Goal: Task Accomplishment & Management: Use online tool/utility

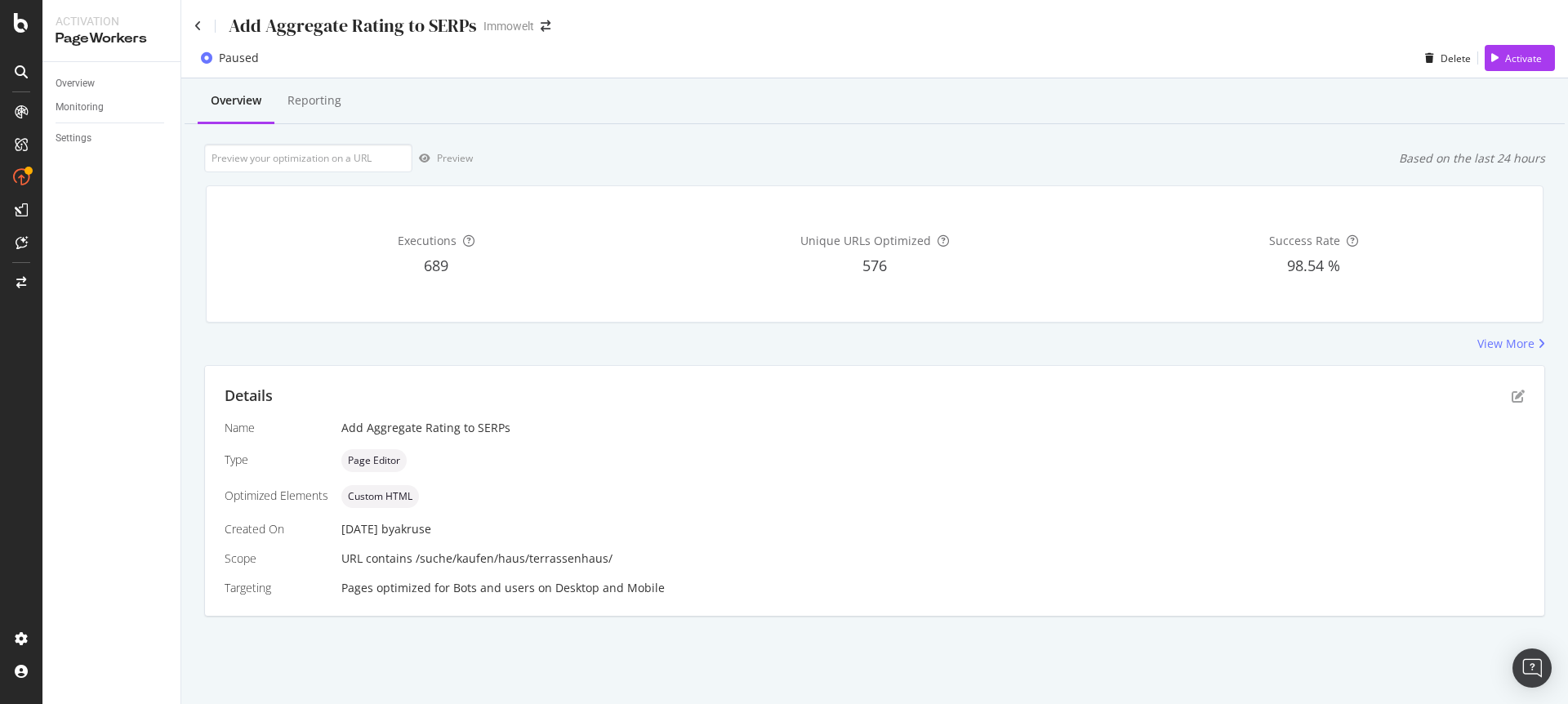
click at [739, 442] on div "Name Add Aggregate Rating to SERPs Type Page Editor Optimized Elements Custom H…" at bounding box center [874, 508] width 1300 height 176
click at [1517, 397] on icon "pen-to-square" at bounding box center [1518, 396] width 13 height 13
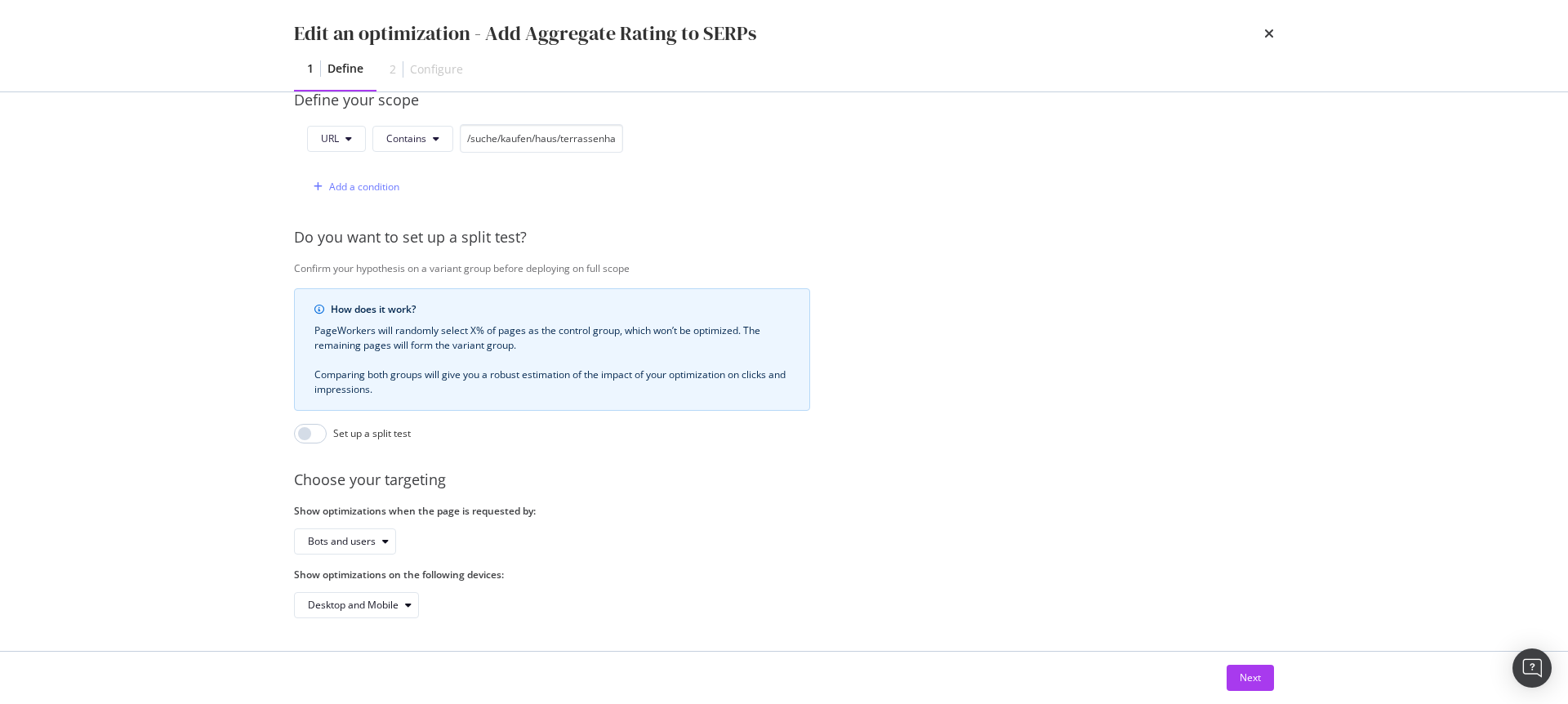
scroll to position [428, 0]
click at [1260, 679] on button "Next" at bounding box center [1250, 677] width 48 height 26
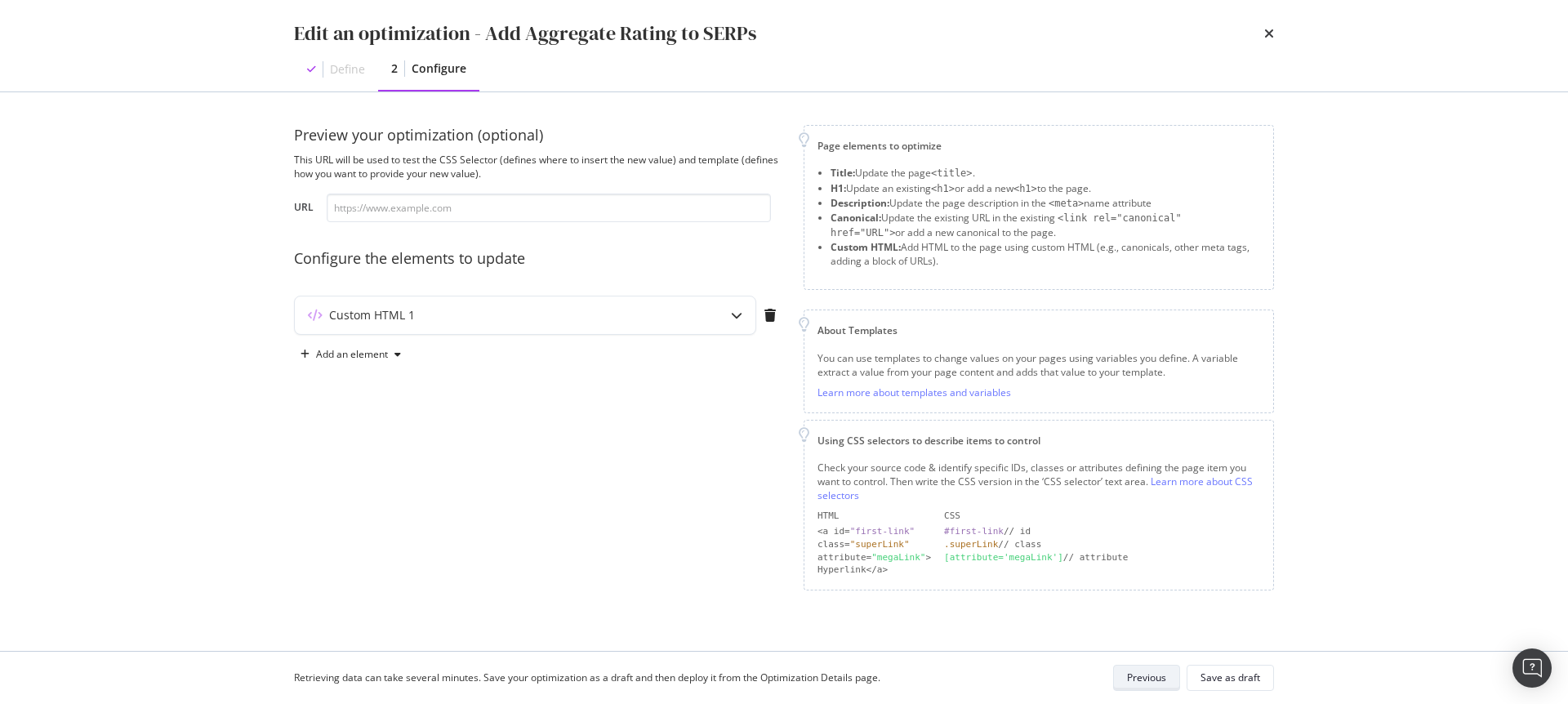
scroll to position [0, 0]
click at [508, 205] on input "modal" at bounding box center [549, 208] width 444 height 29
paste input "[URL][DOMAIN_NAME]"
type input "[URL][DOMAIN_NAME]"
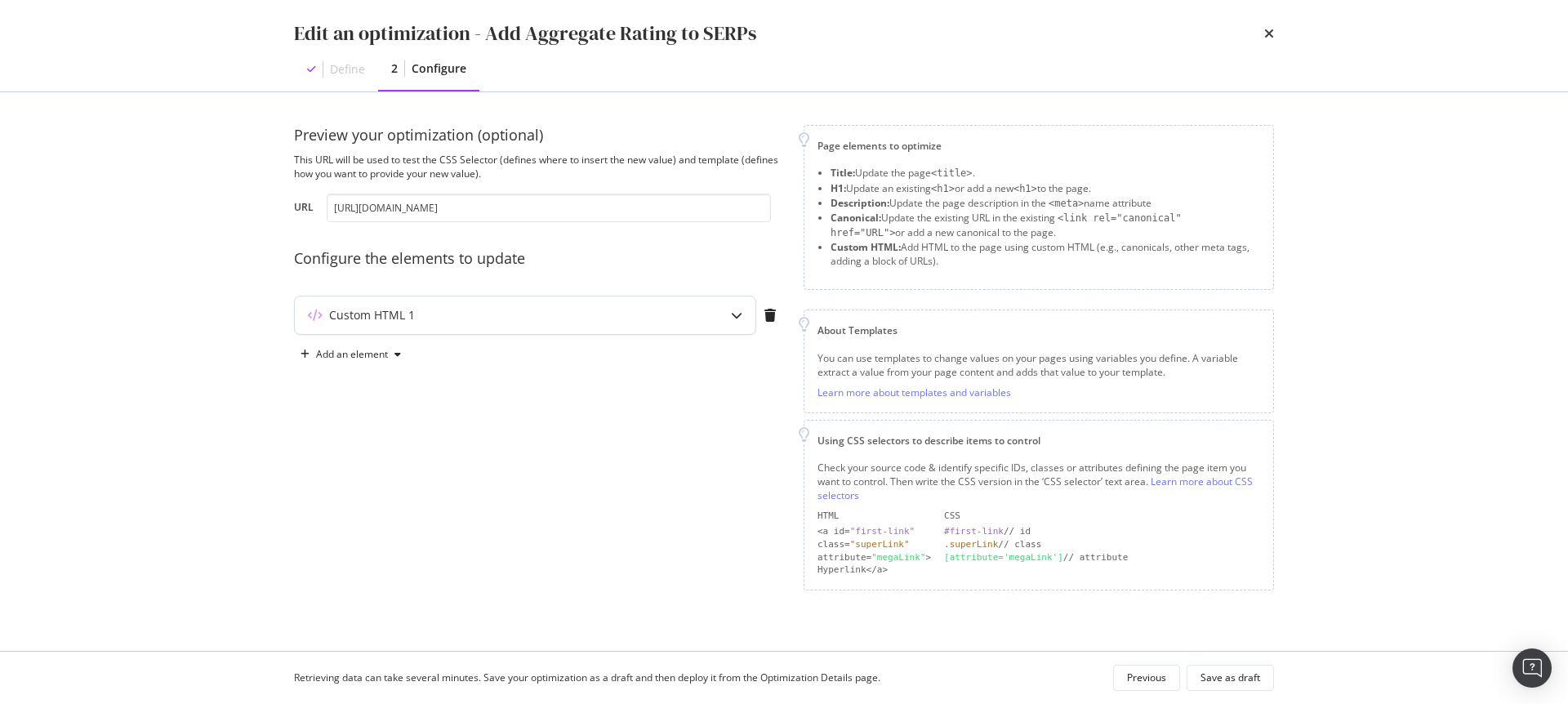
click at [723, 319] on div "modal" at bounding box center [735, 314] width 37 height 37
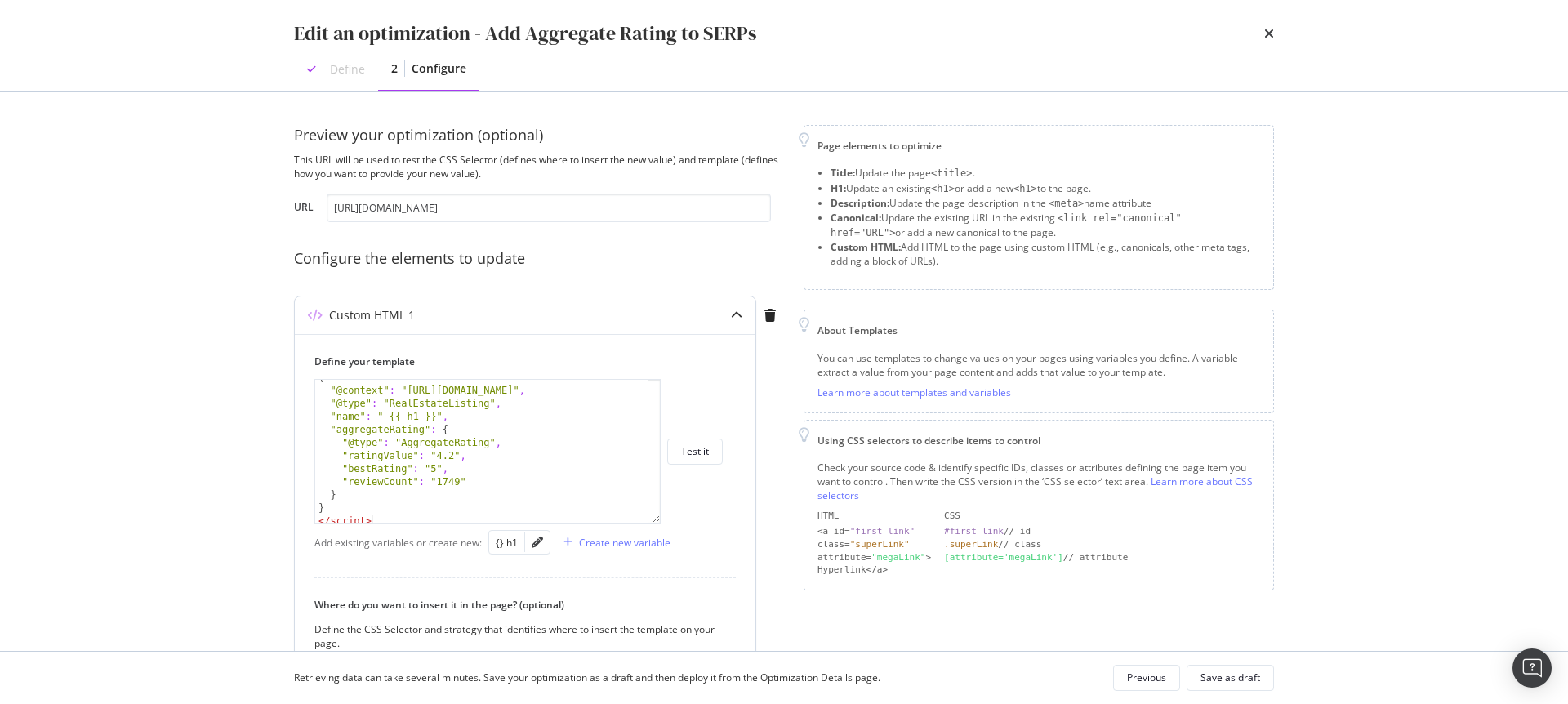
drag, startPoint x: 653, startPoint y: 480, endPoint x: 653, endPoint y: 519, distance: 39.0
click at [653, 519] on div "{ "@context" : "[URL][DOMAIN_NAME]" , "@type" : "RealEstateListing" , "name" : …" at bounding box center [487, 452] width 346 height 145
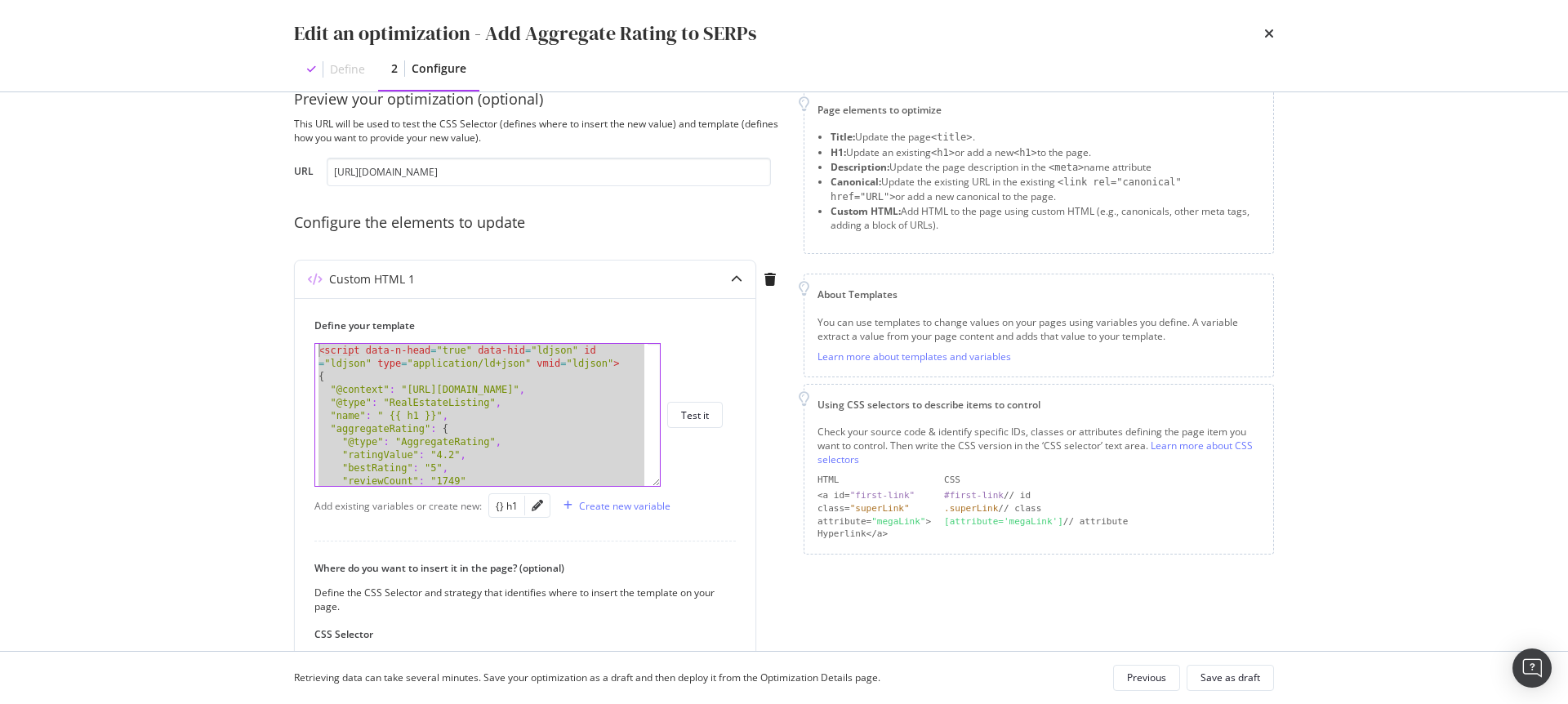
drag, startPoint x: 386, startPoint y: 478, endPoint x: 267, endPoint y: 322, distance: 196.2
click at [267, 322] on div "Preview your optimization (optional) This URL will be used to test the CSS Sele…" at bounding box center [783, 372] width 1045 height 558
click at [512, 414] on div "< script data-n-head = "true" data-hid = "ldjson" id = "ldjson" type = "applica…" at bounding box center [481, 434] width 332 height 181
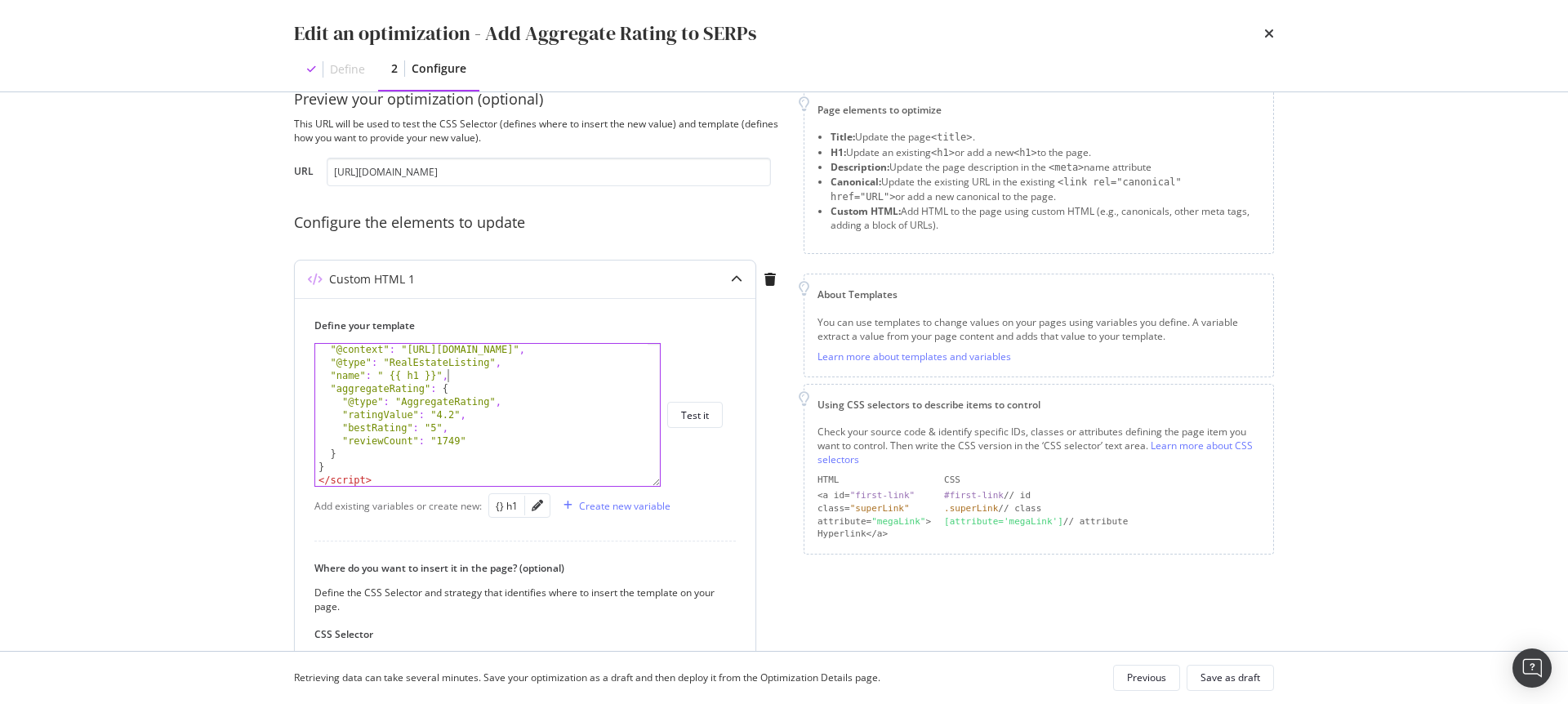
scroll to position [144, 0]
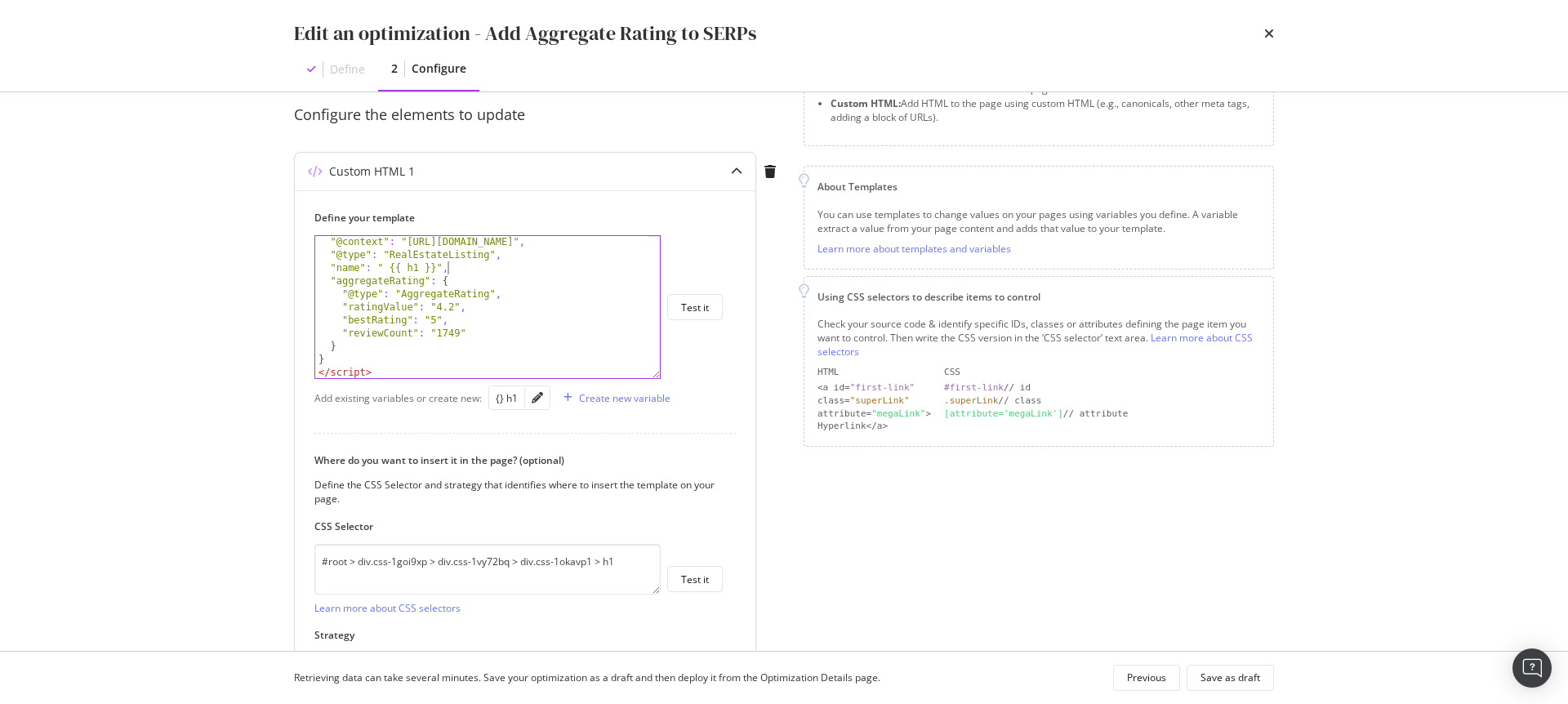
click at [317, 346] on div ""@context" : "[URL][DOMAIN_NAME]" , "@type" : "RealEstateListing" , "name" : " …" at bounding box center [481, 319] width 332 height 169
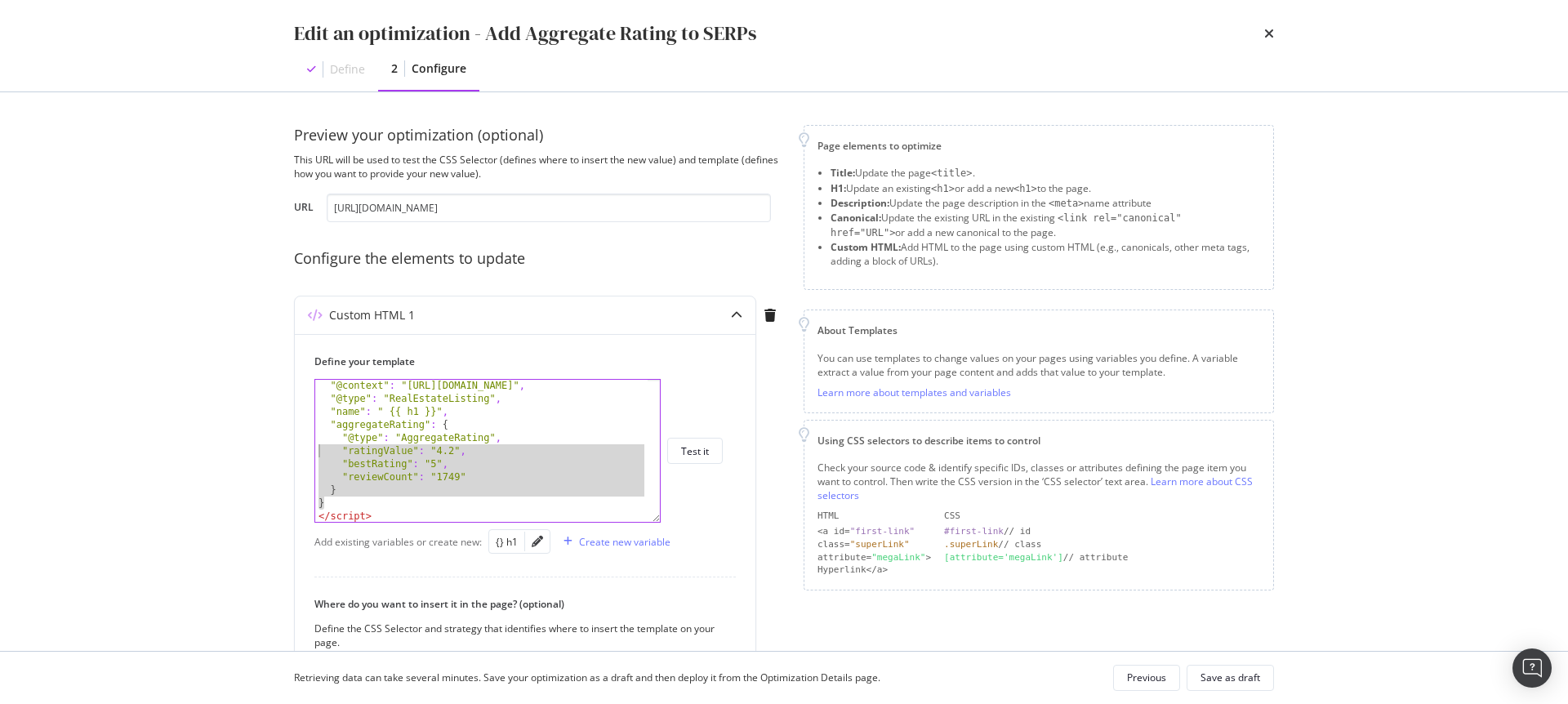
scroll to position [0, 0]
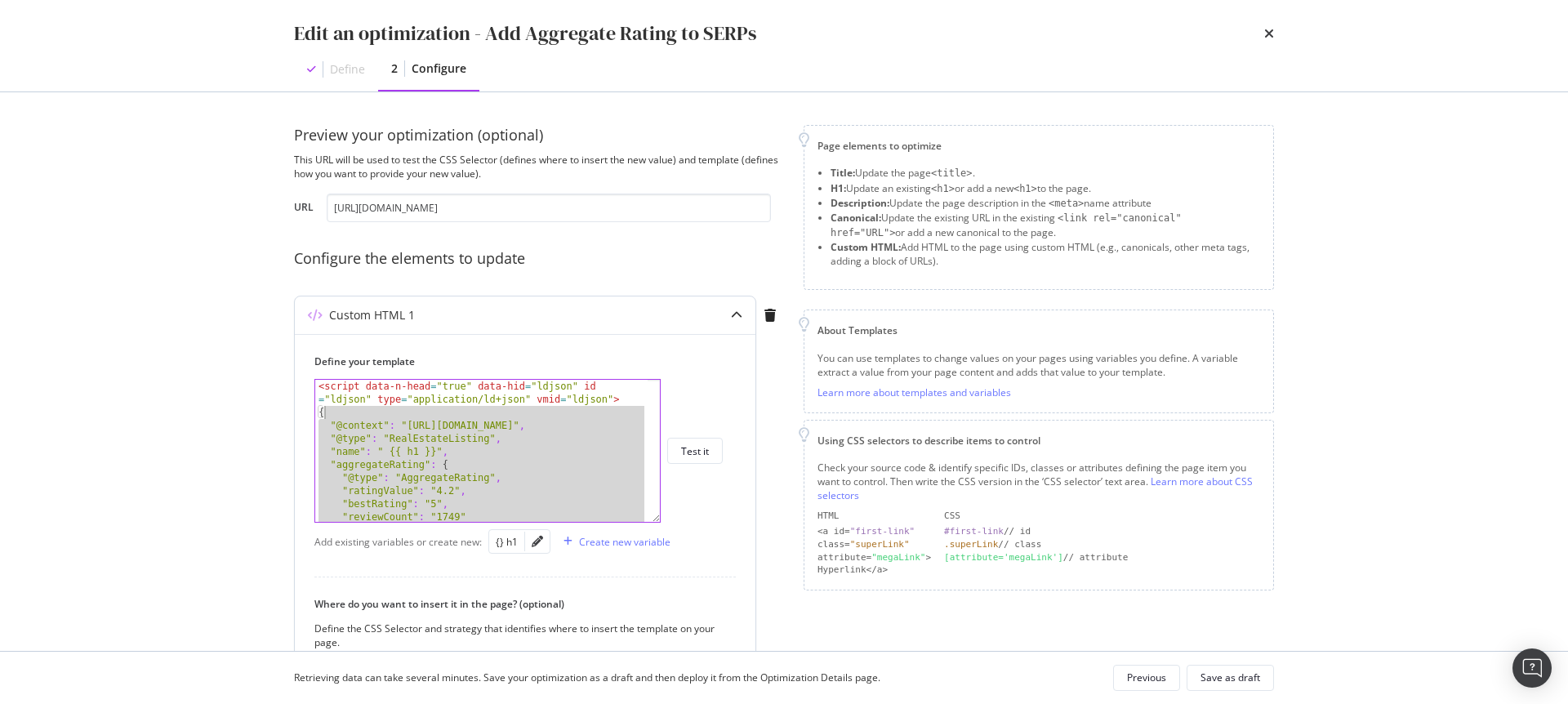
drag, startPoint x: 331, startPoint y: 356, endPoint x: 322, endPoint y: 409, distance: 53.8
click at [322, 409] on div "< script data-n-head = "true" data-hid = "ldjson" id = "ldjson" type = "applica…" at bounding box center [481, 471] width 332 height 181
click at [412, 425] on div "< script data-n-head = "true" data-hid = "ldjson" id = "ldjson" type = "applica…" at bounding box center [481, 471] width 332 height 181
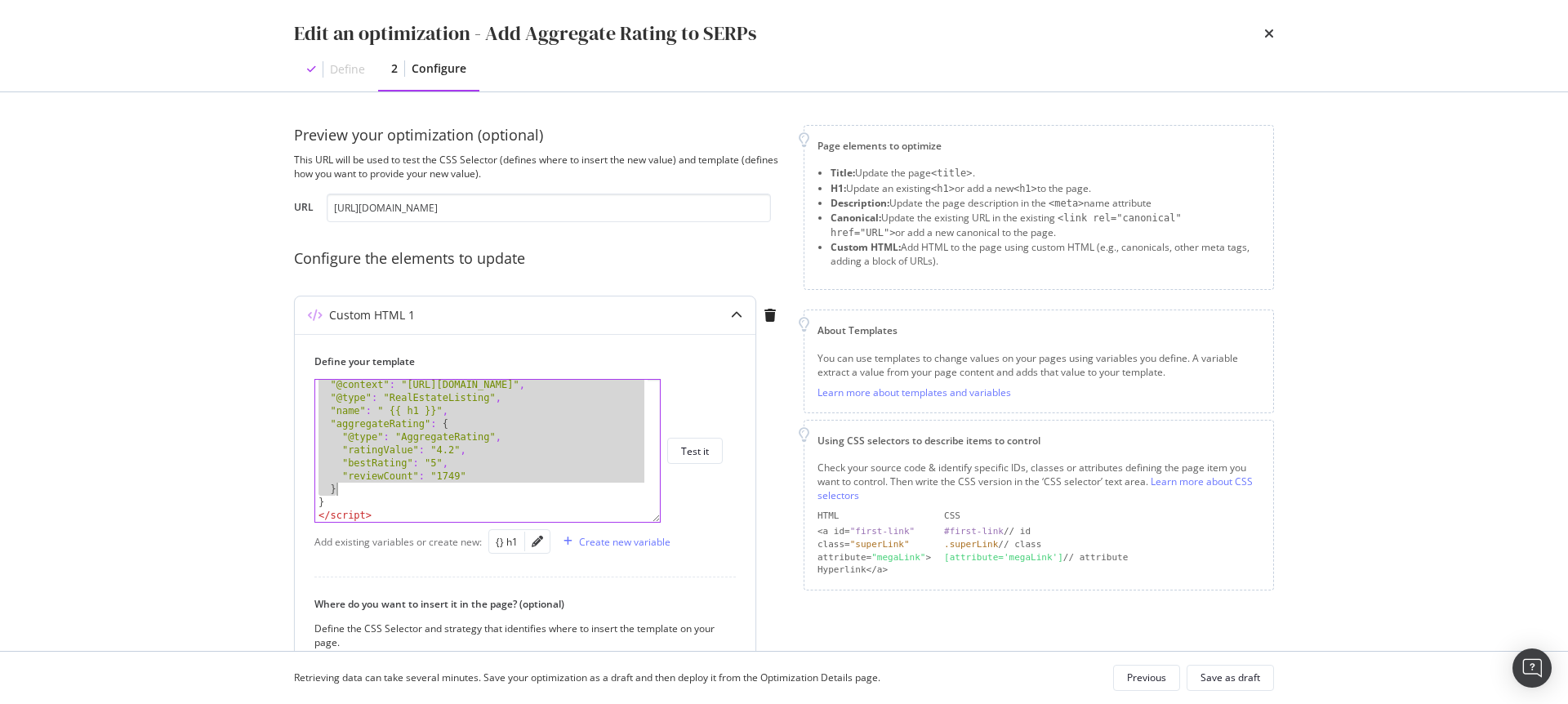
scroll to position [139, 0]
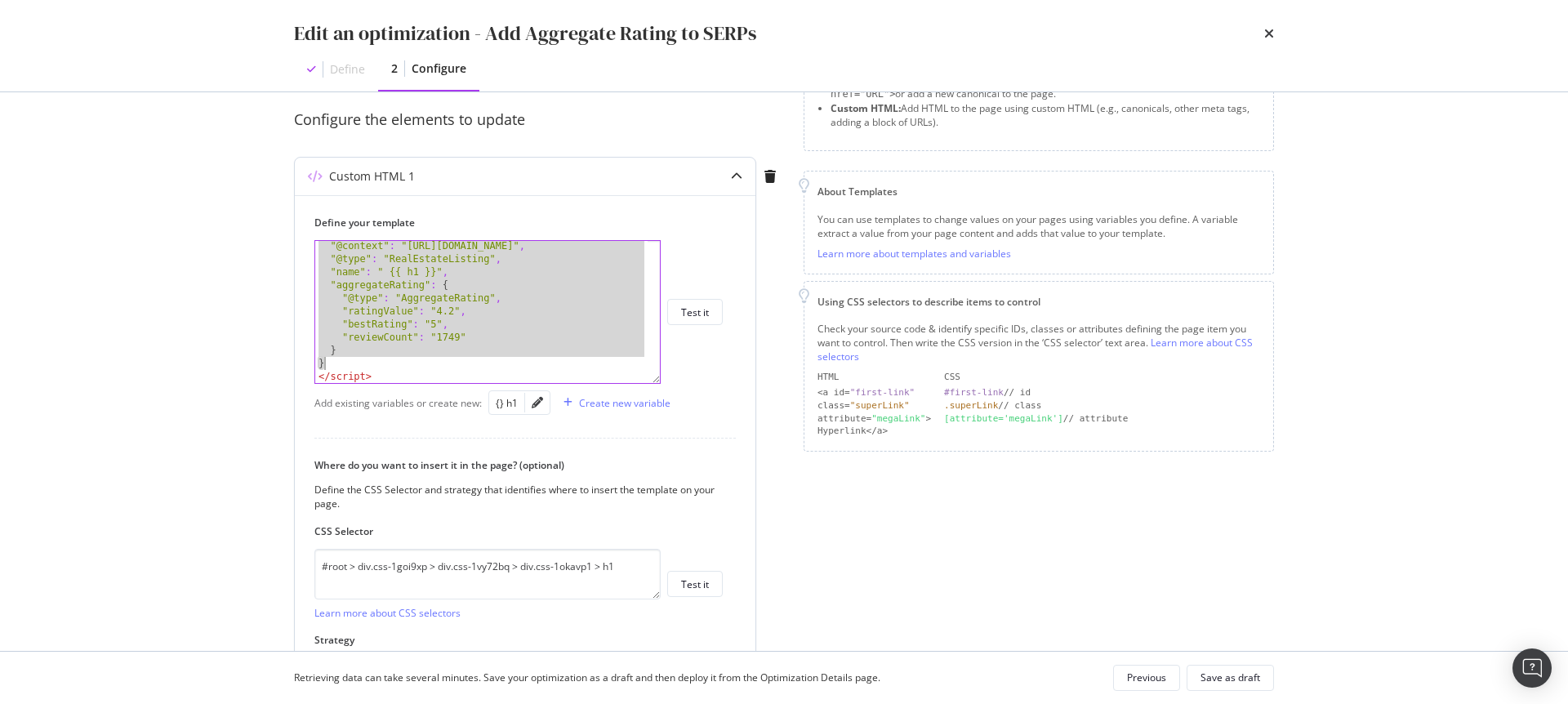
drag, startPoint x: 316, startPoint y: 413, endPoint x: 378, endPoint y: 369, distance: 76.0
click at [378, 369] on div ""@context" : "[URL][DOMAIN_NAME]" , "@type" : "RealEstateListing" , "name" : " …" at bounding box center [481, 323] width 332 height 169
type textarea "} }"
paste textarea "Cursor at row 12"
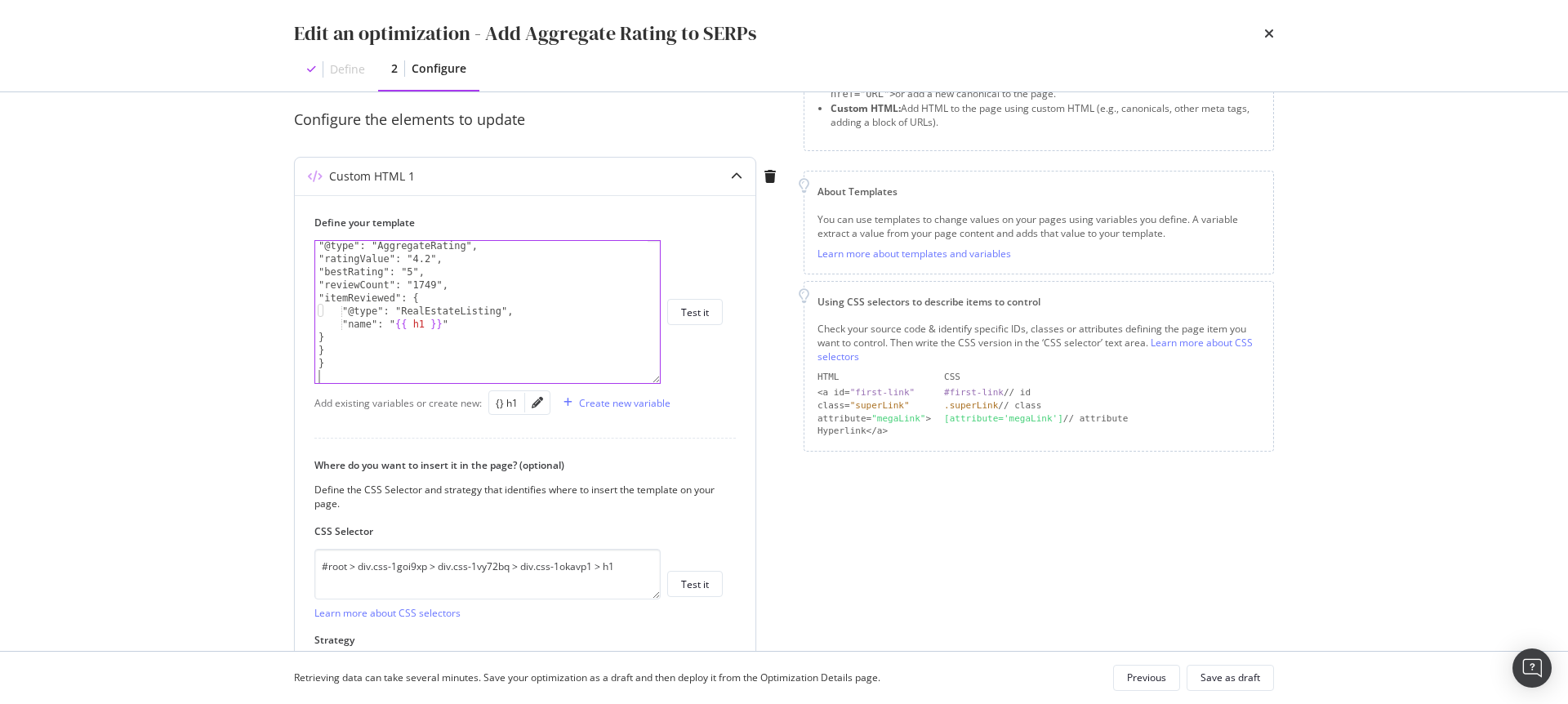
scroll to position [93, 0]
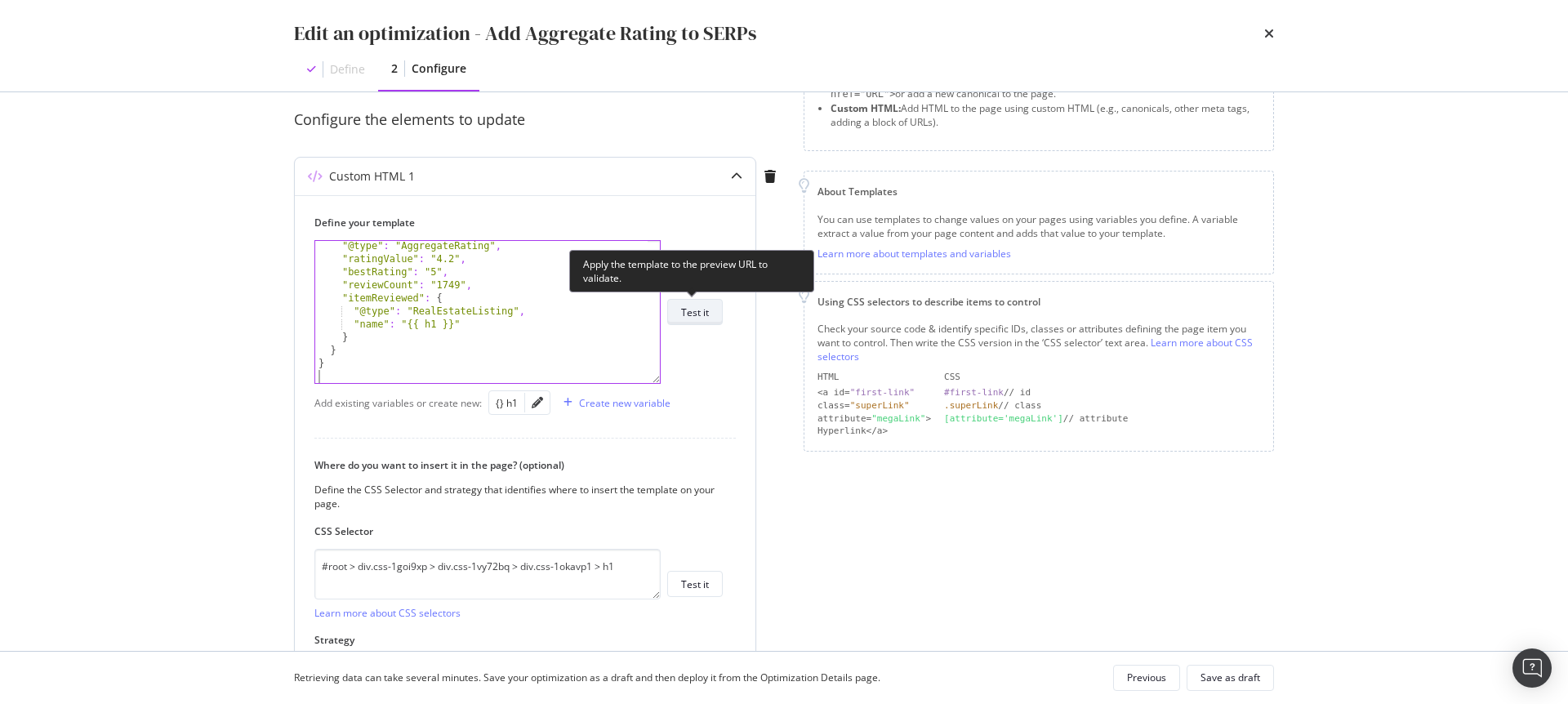
click at [706, 316] on div "Test it" at bounding box center [694, 312] width 28 height 14
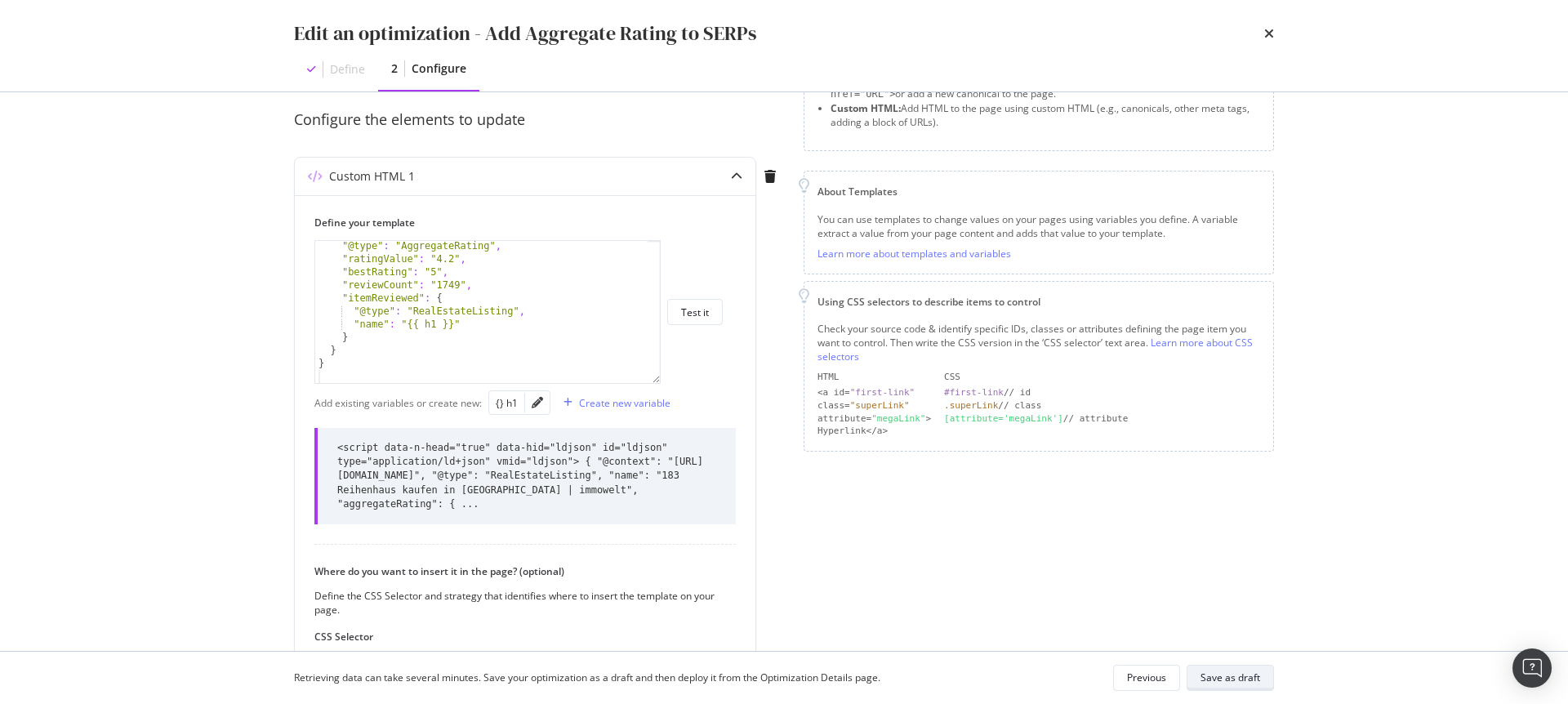
click at [1234, 677] on div "Save as draft" at bounding box center [1230, 677] width 60 height 14
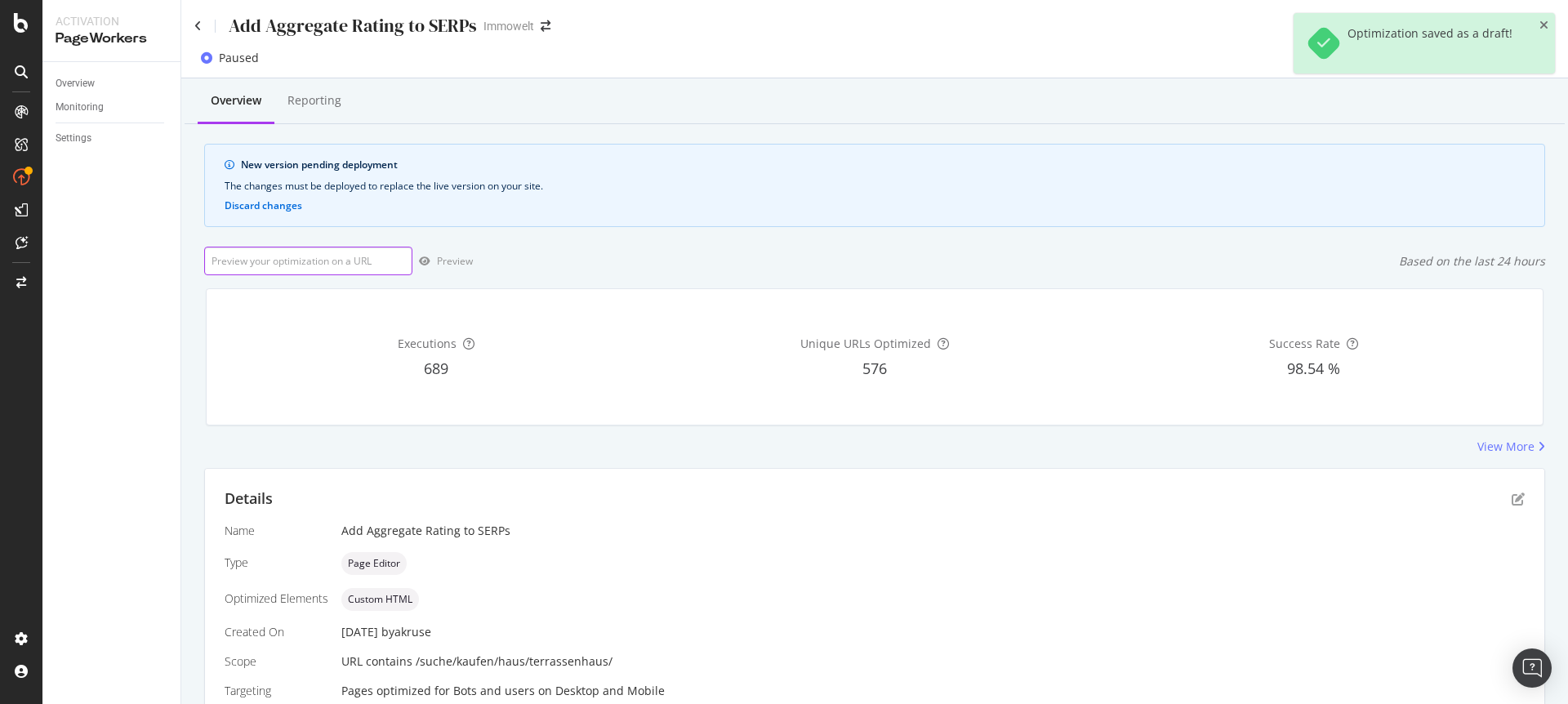
click at [346, 261] on input "url" at bounding box center [308, 261] width 209 height 29
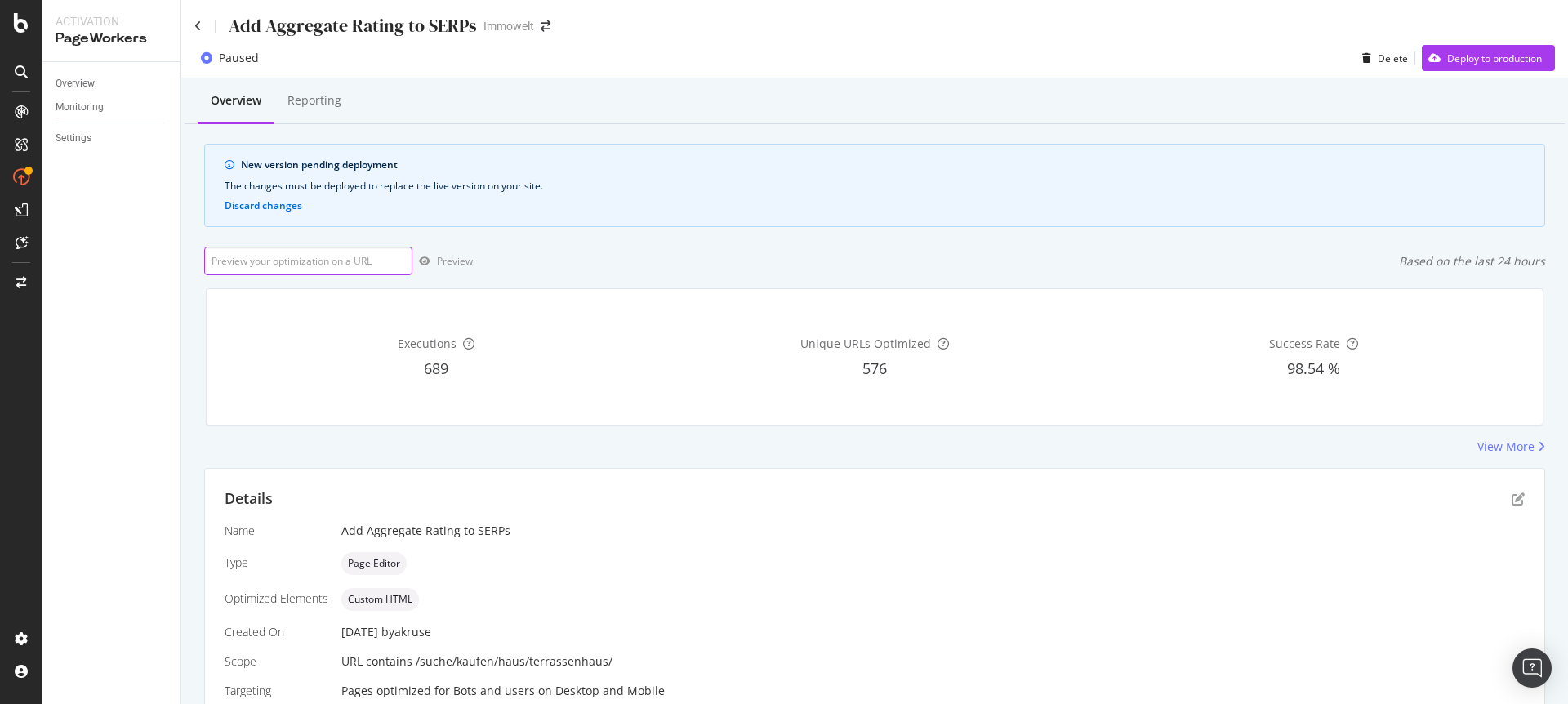
click at [310, 257] on input "url" at bounding box center [308, 261] width 209 height 29
paste input "[URL][DOMAIN_NAME]"
type input "[URL][DOMAIN_NAME]"
click at [452, 260] on div "Preview" at bounding box center [455, 261] width 36 height 14
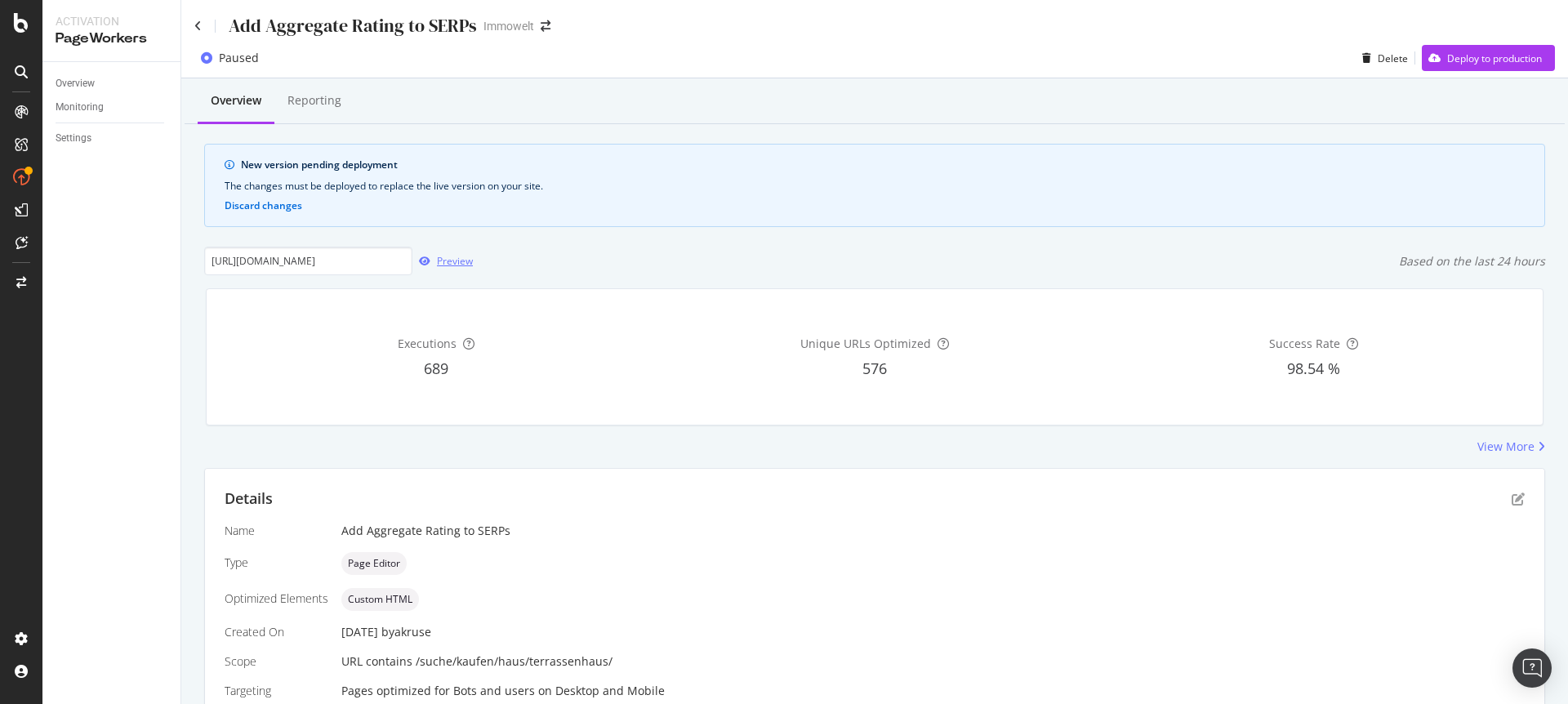
scroll to position [0, 0]
click at [1483, 60] on div "Deploy to production" at bounding box center [1494, 58] width 94 height 14
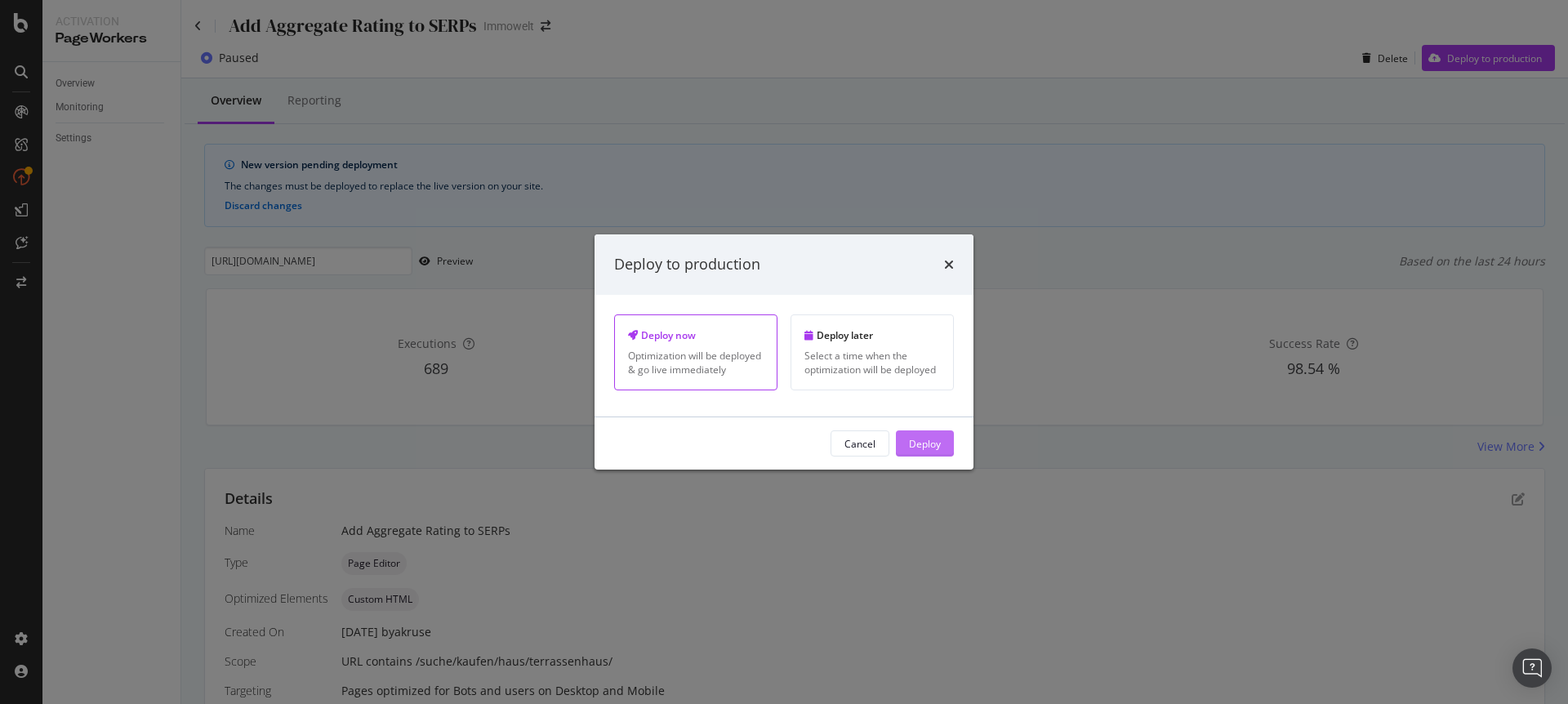
click at [935, 444] on div "Deploy" at bounding box center [924, 443] width 31 height 14
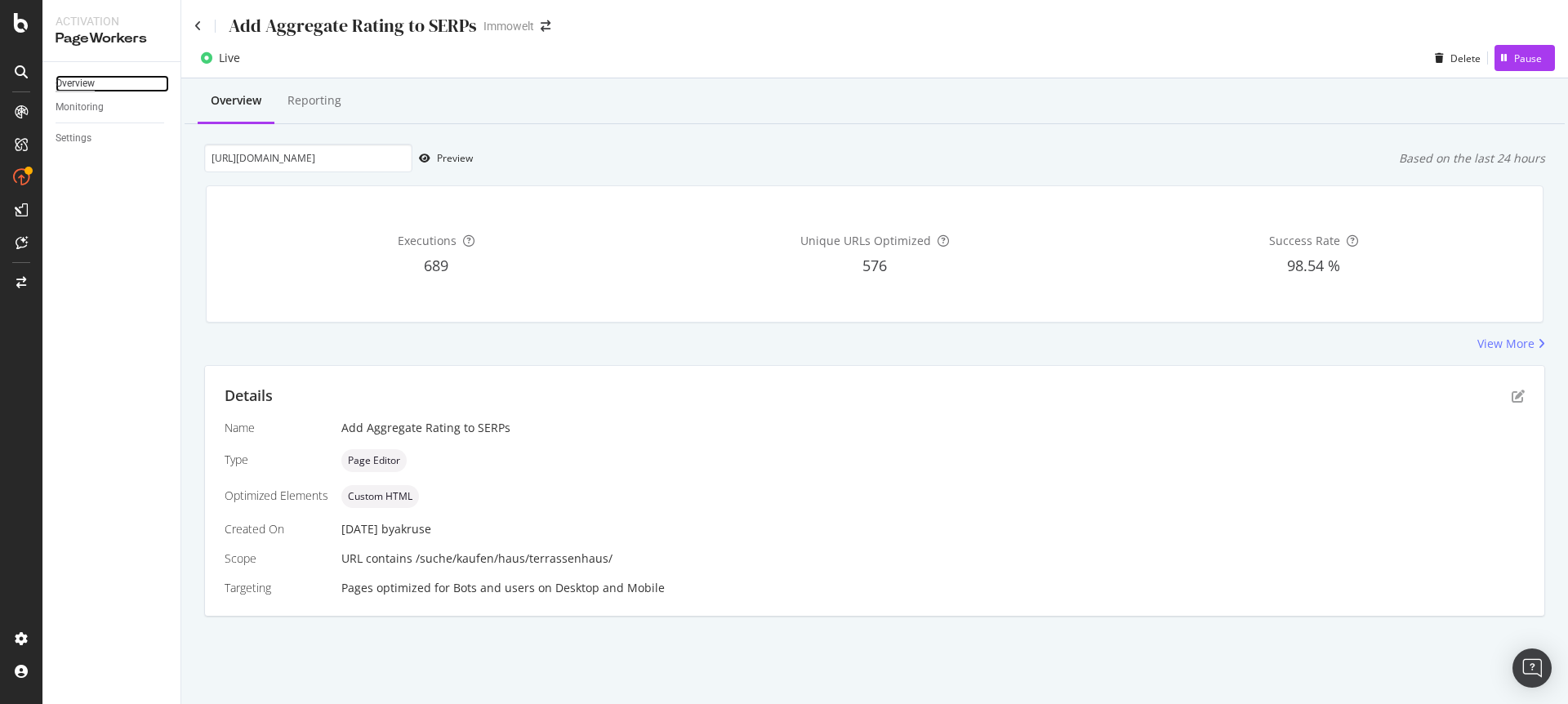
click at [77, 77] on div "Overview" at bounding box center [74, 84] width 39 height 17
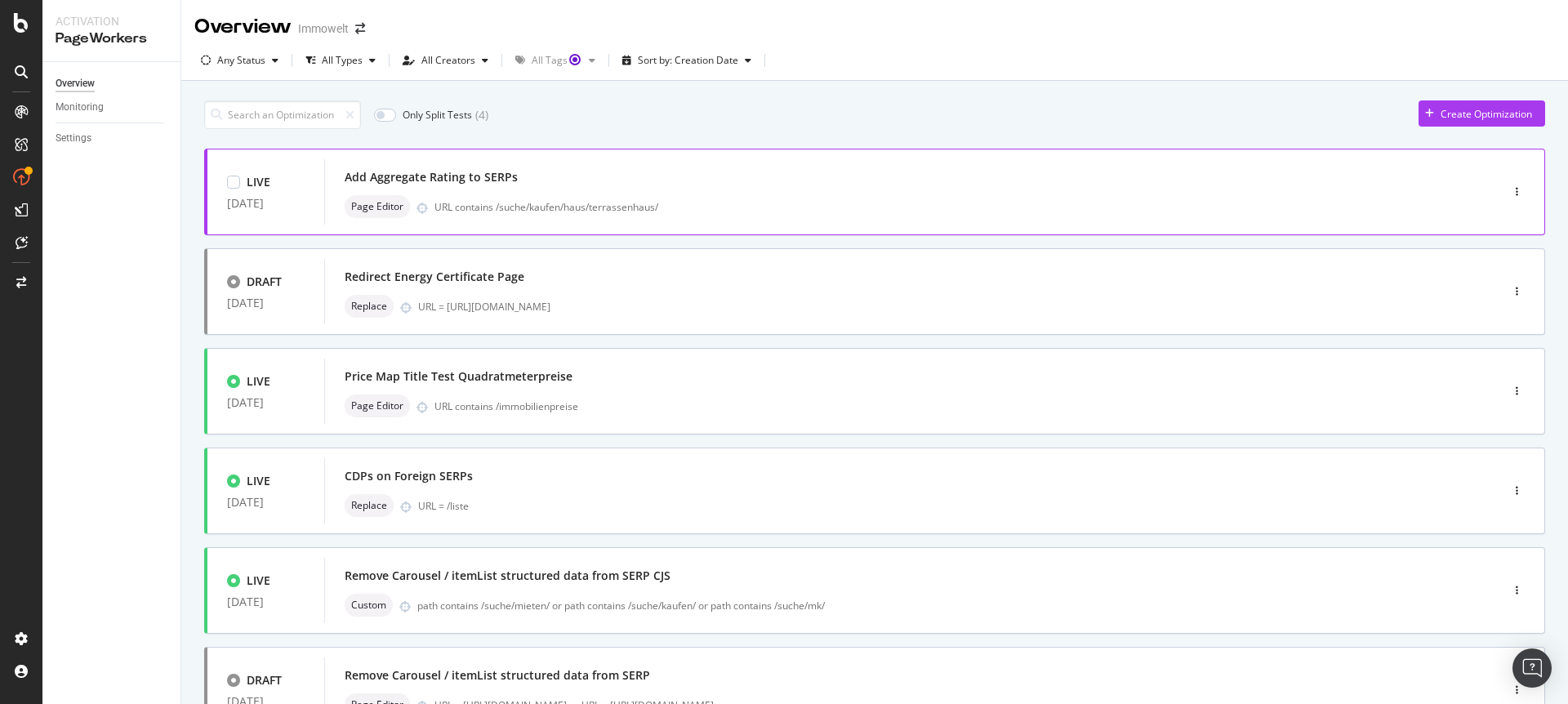
click at [981, 197] on div "Page Editor URL contains /suche/kaufen/haus/terrassenhaus/" at bounding box center [888, 207] width 1086 height 23
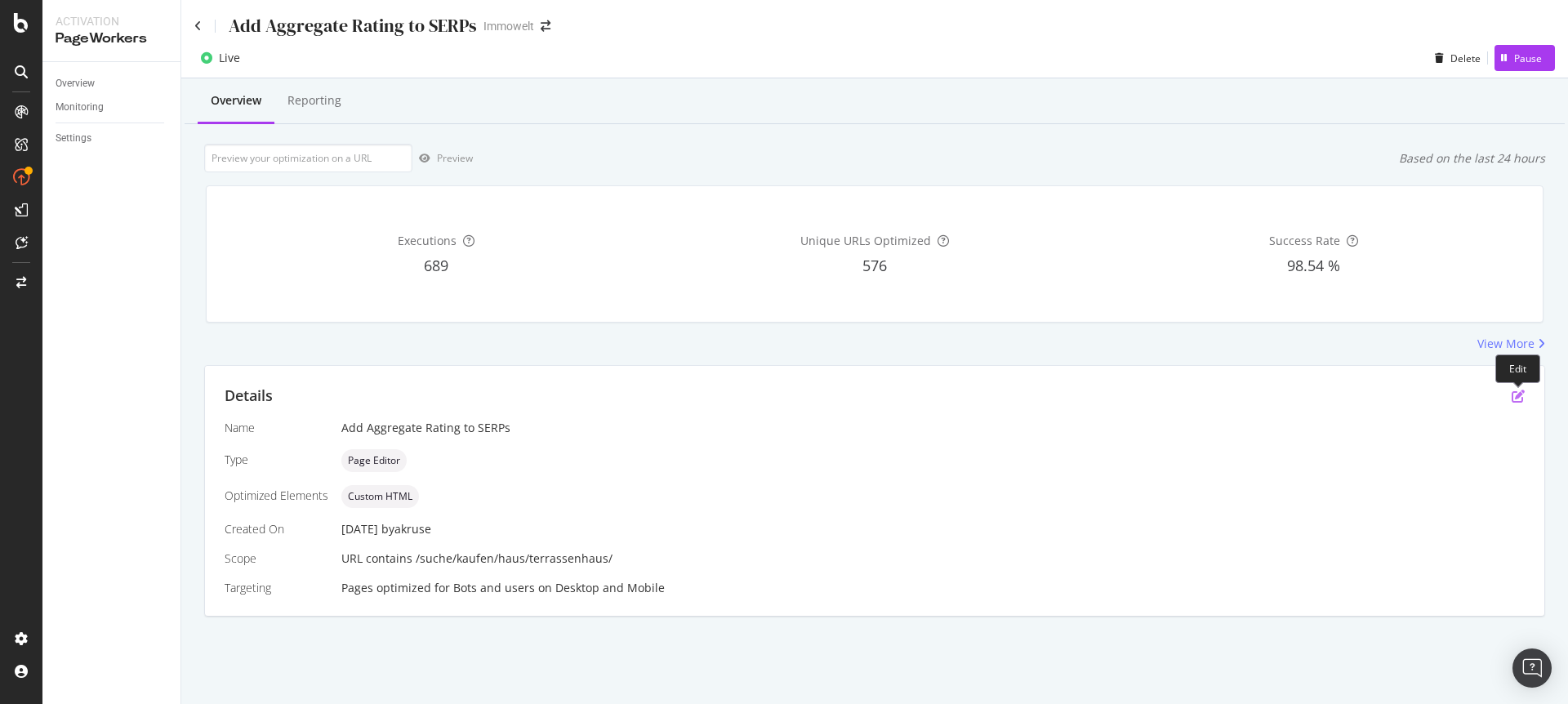
click at [1523, 393] on icon "pen-to-square" at bounding box center [1518, 396] width 13 height 13
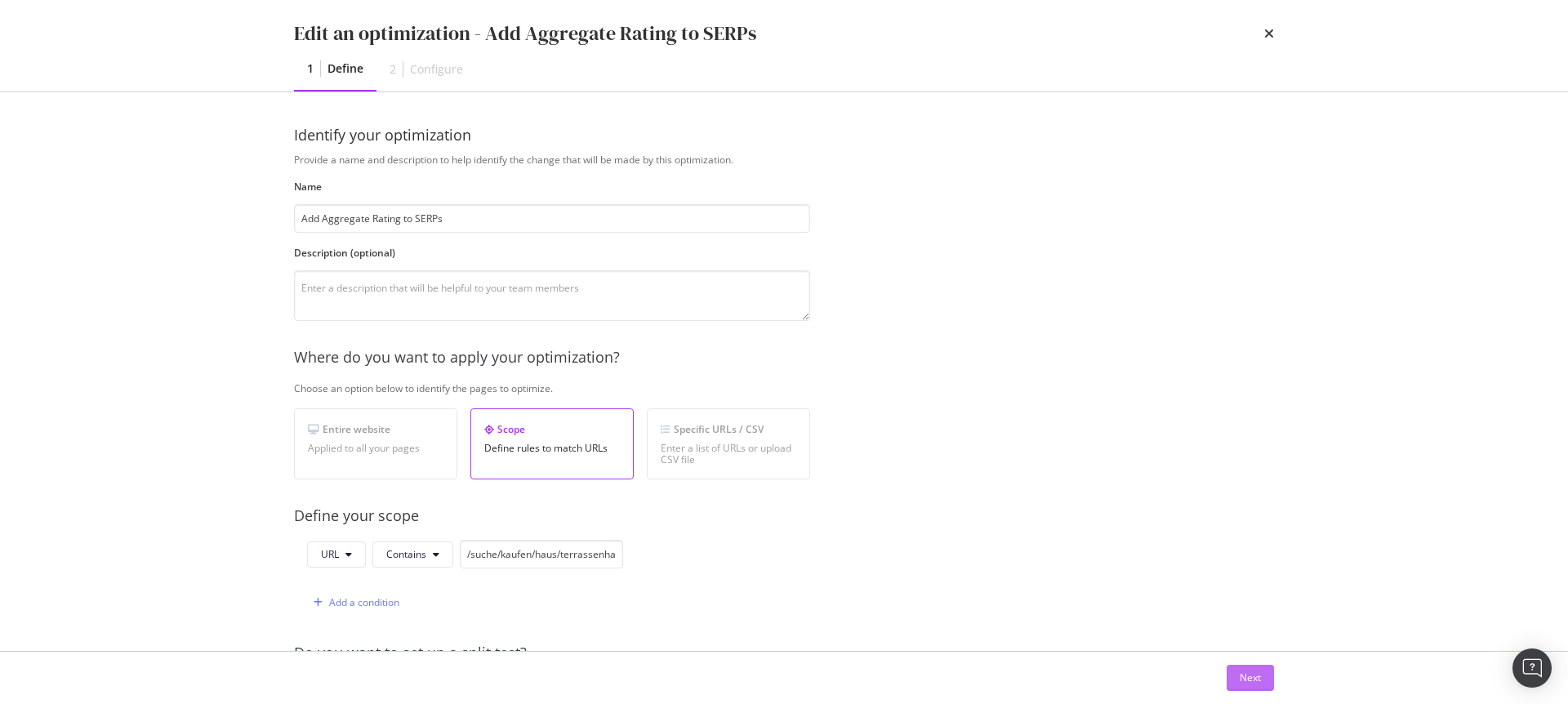
click at [1252, 672] on div "Next" at bounding box center [1250, 677] width 21 height 14
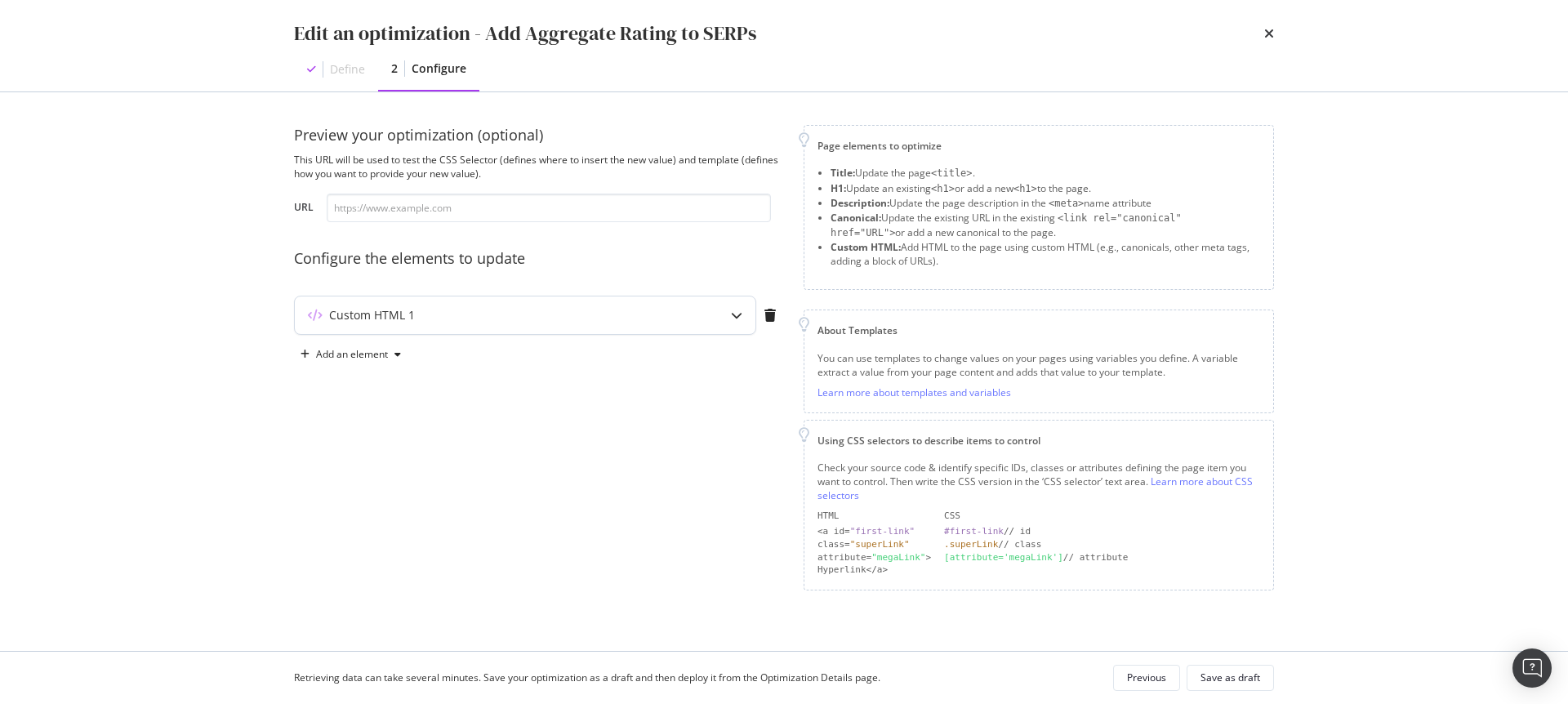
click at [741, 318] on icon "modal" at bounding box center [736, 315] width 11 height 11
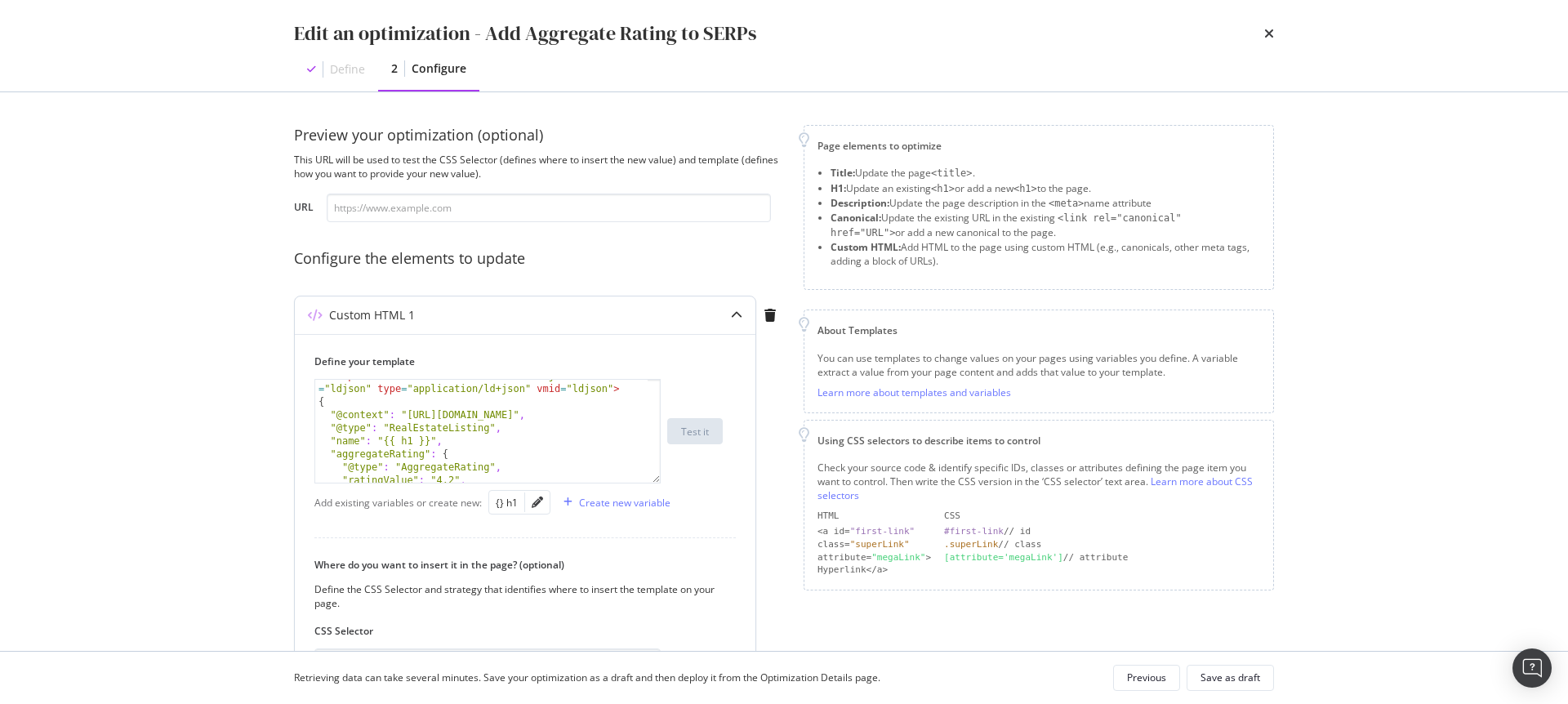
scroll to position [10, 0]
drag, startPoint x: 490, startPoint y: 430, endPoint x: 391, endPoint y: 431, distance: 99.0
click at [391, 431] on div "< script data-n-head = "true" data-hid = "ldjson" id = "ldjson" type = "applica…" at bounding box center [481, 439] width 332 height 142
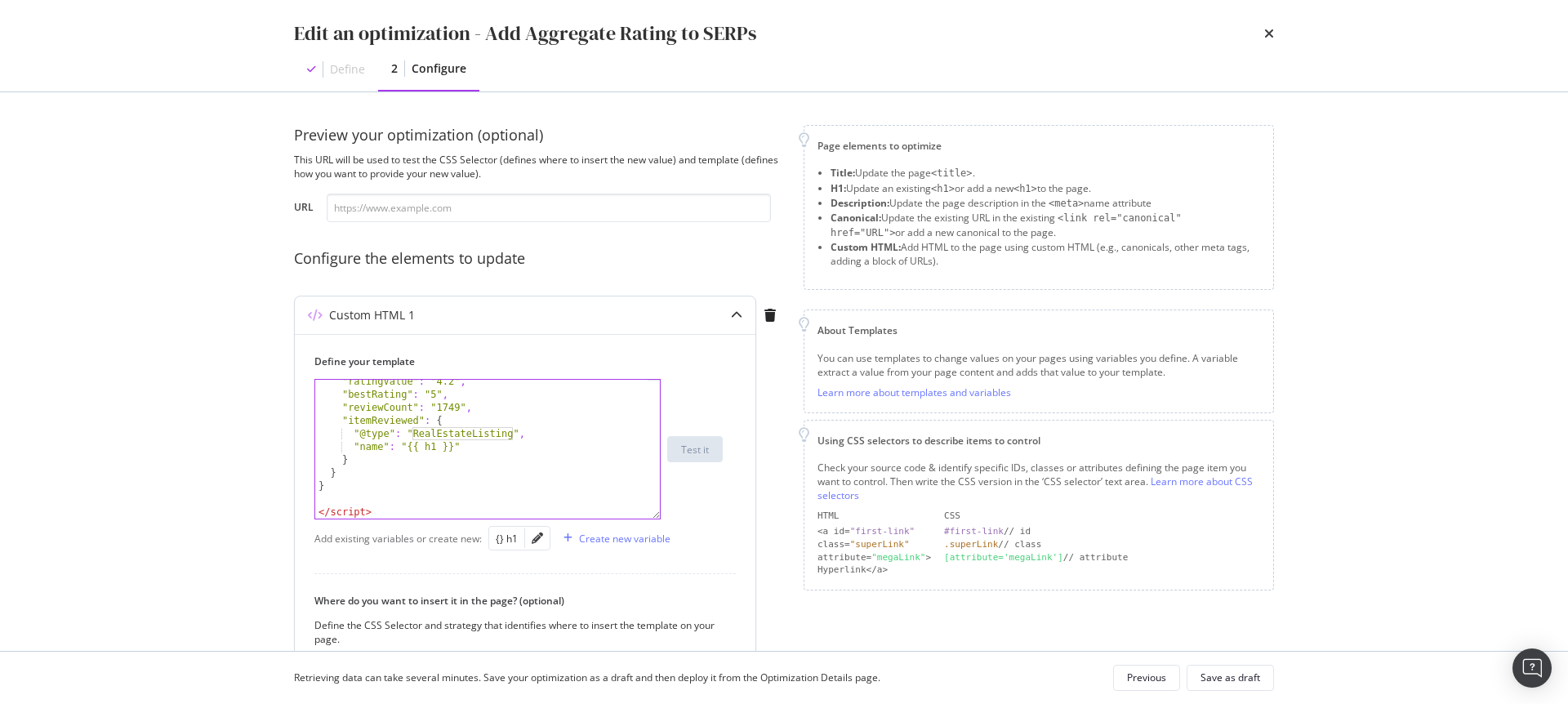
drag, startPoint x: 656, startPoint y: 478, endPoint x: 653, endPoint y: 514, distance: 36.1
click at [653, 514] on div ""@type": "RealEstateListing", "ratingValue" : "4.2" , "bestRating" : "5" , "rev…" at bounding box center [487, 449] width 346 height 140
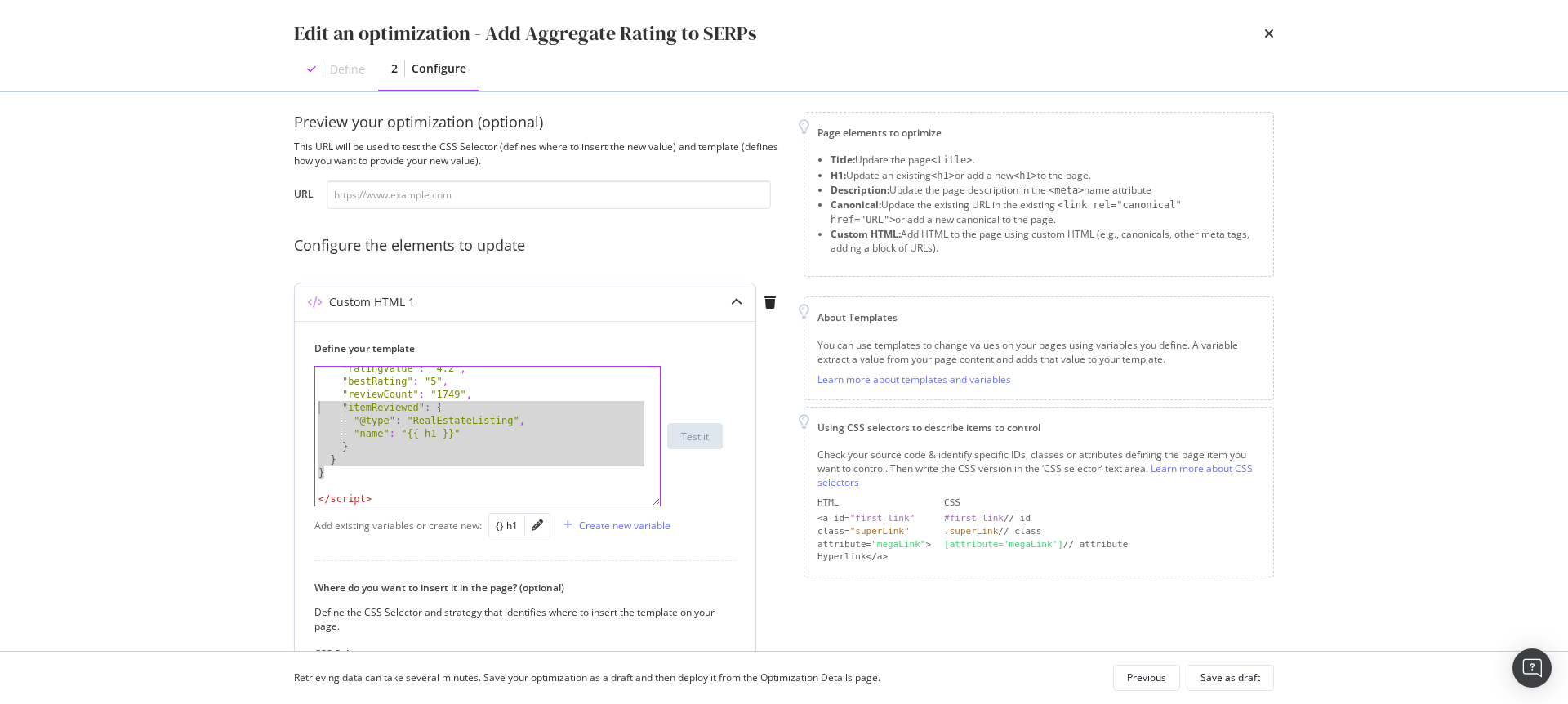
scroll to position [0, 0]
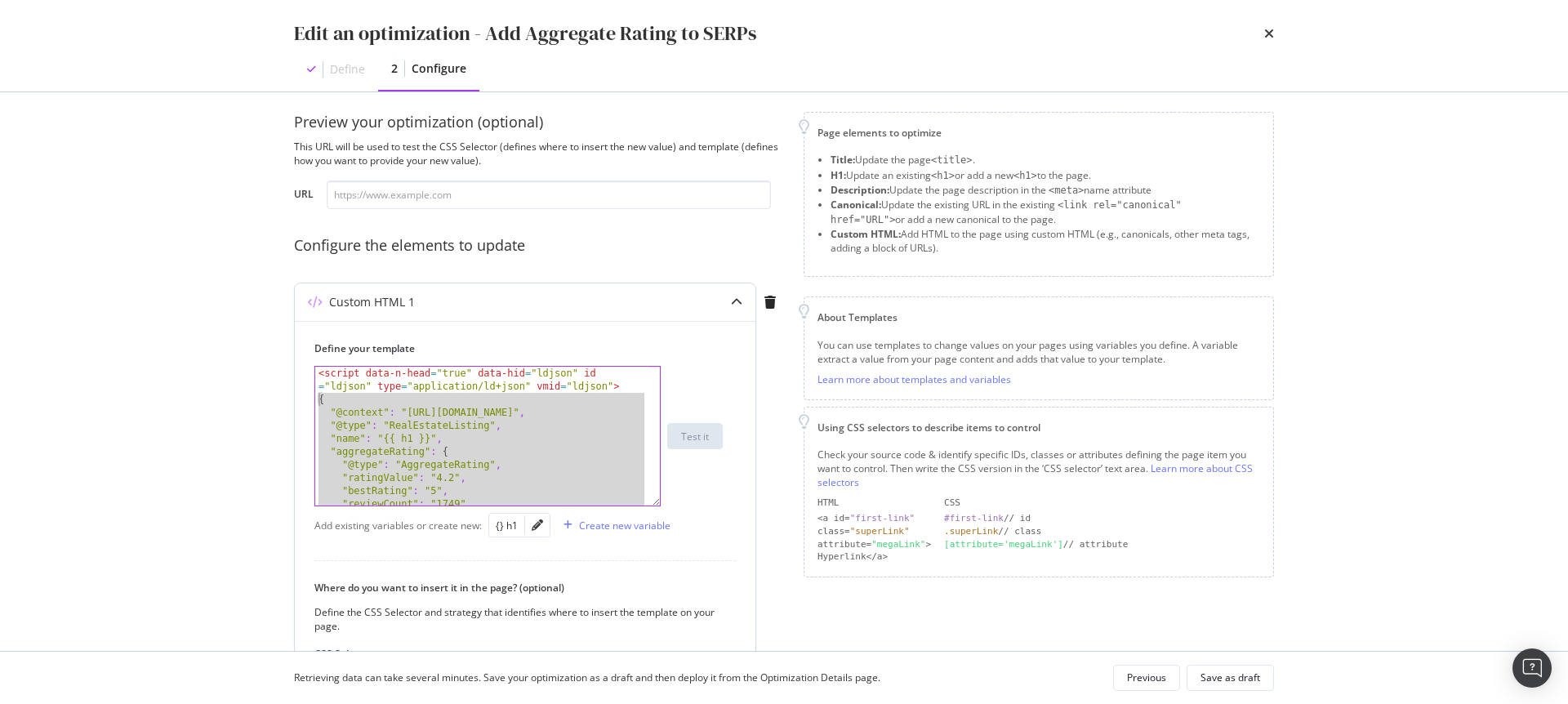
drag, startPoint x: 330, startPoint y: 329, endPoint x: 317, endPoint y: 402, distance: 74.1
click at [317, 402] on div "< script data-n-head = "true" data-hid = "ldjson" id = "ldjson" type = "applica…" at bounding box center [481, 455] width 332 height 178
type textarea "{ "@context": "[URL][DOMAIN_NAME]","
paste textarea "Cursor at row 2"
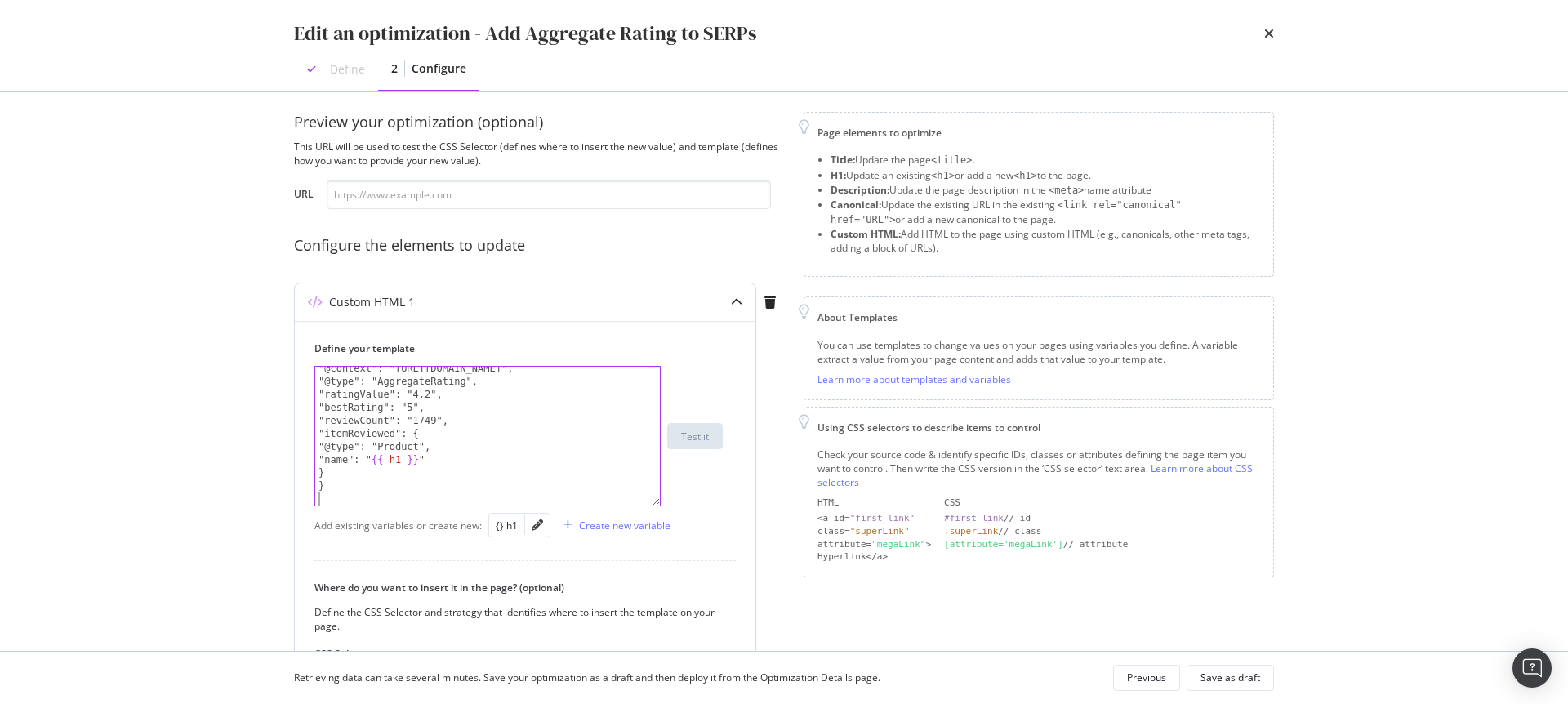
scroll to position [44, 0]
click at [570, 197] on input "modal" at bounding box center [549, 194] width 444 height 29
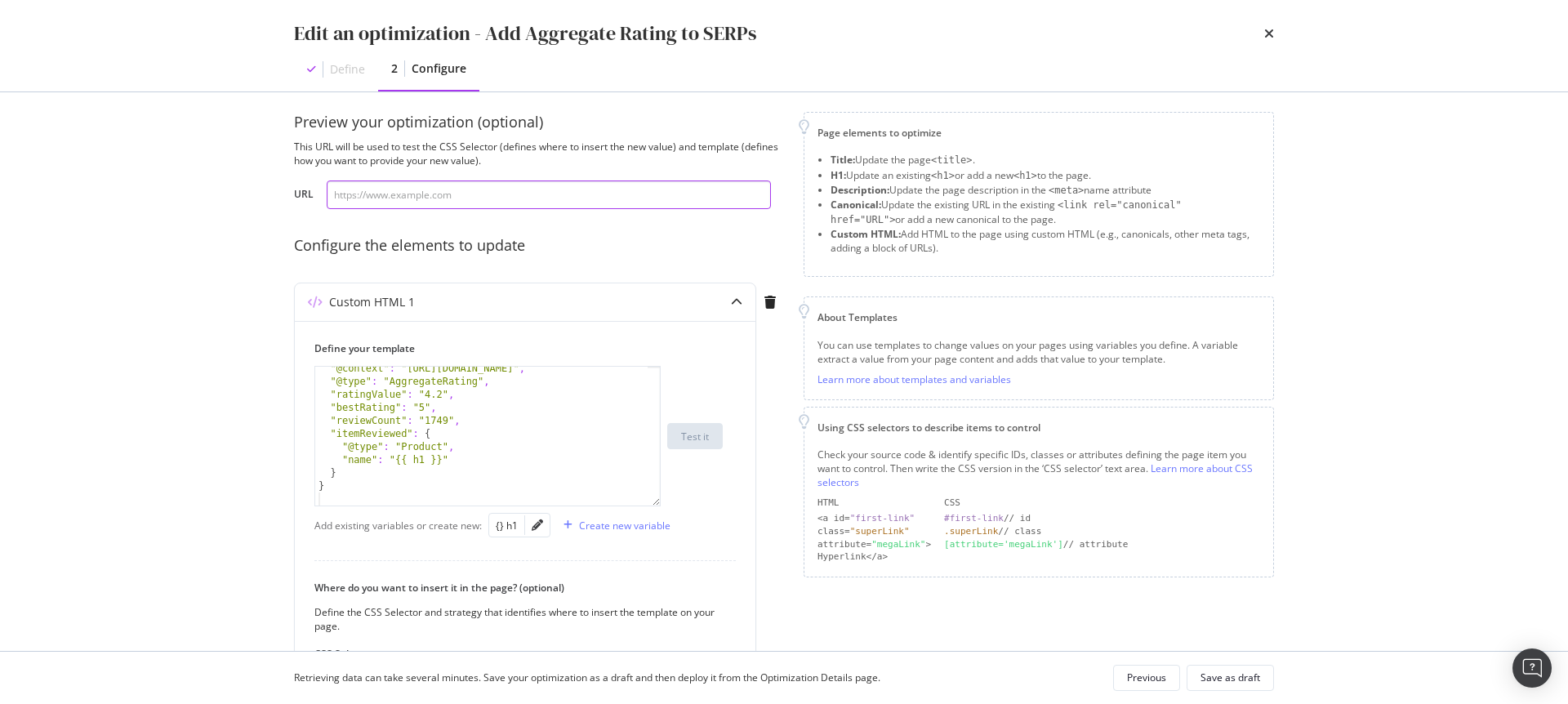
paste input "[URL][DOMAIN_NAME]"
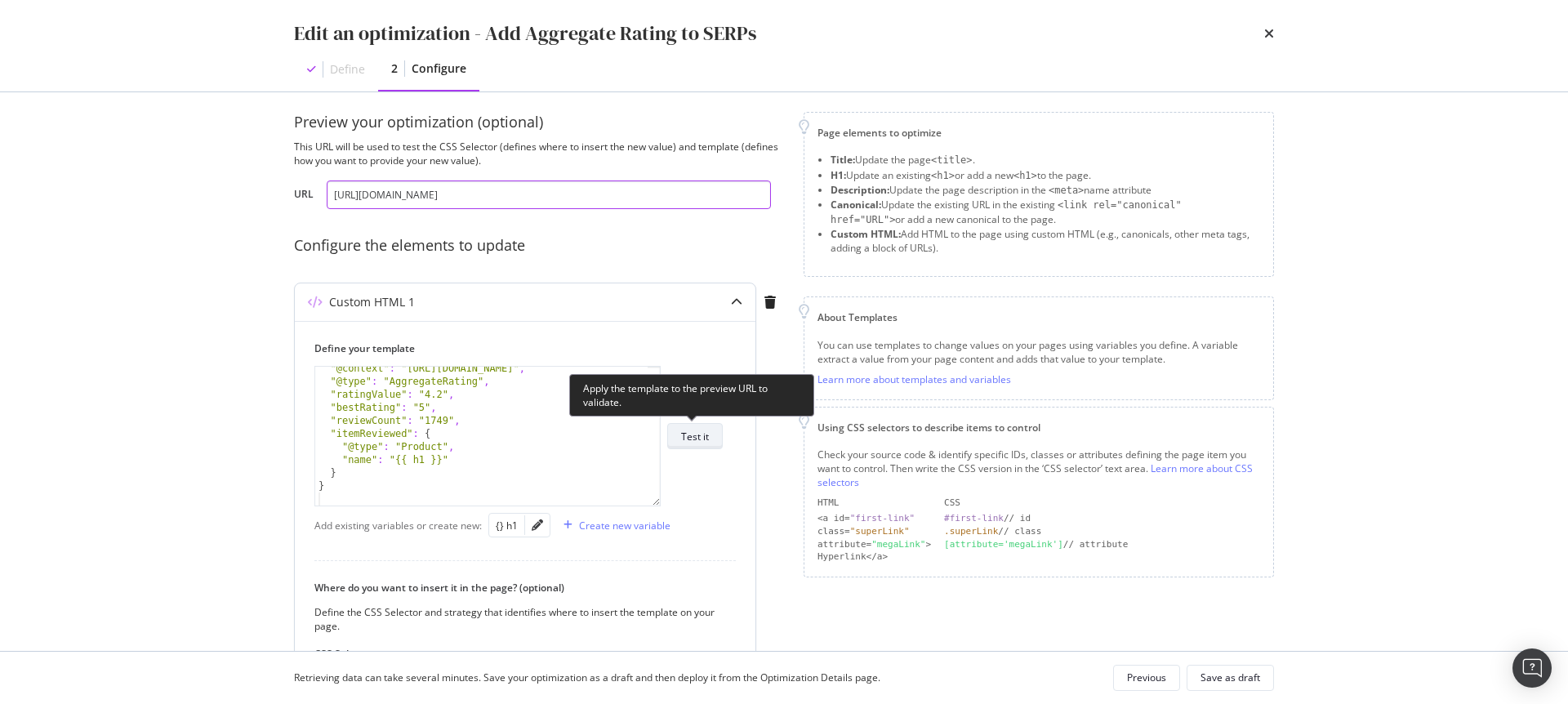
type input "[URL][DOMAIN_NAME]"
click at [696, 433] on div "Test it" at bounding box center [694, 436] width 28 height 14
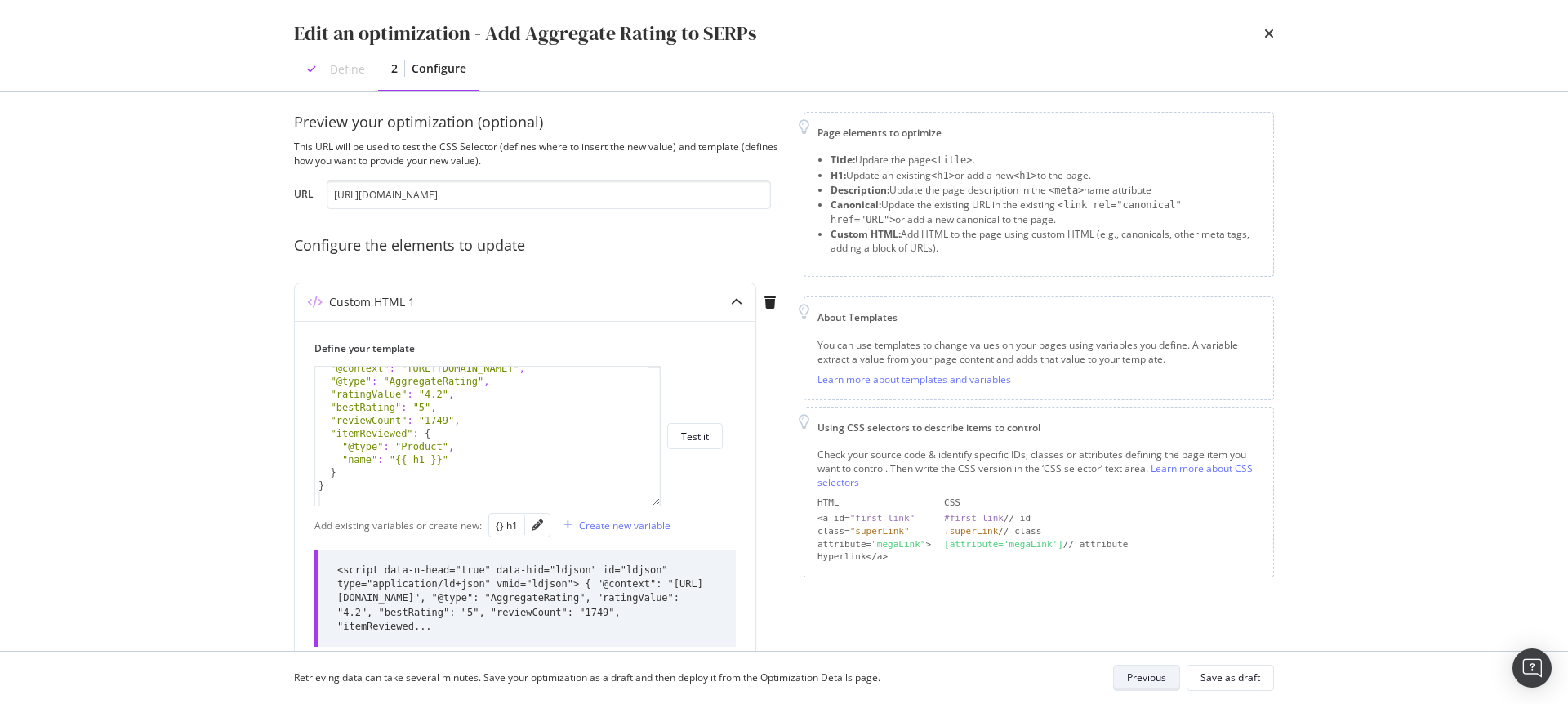
scroll to position [42, 0]
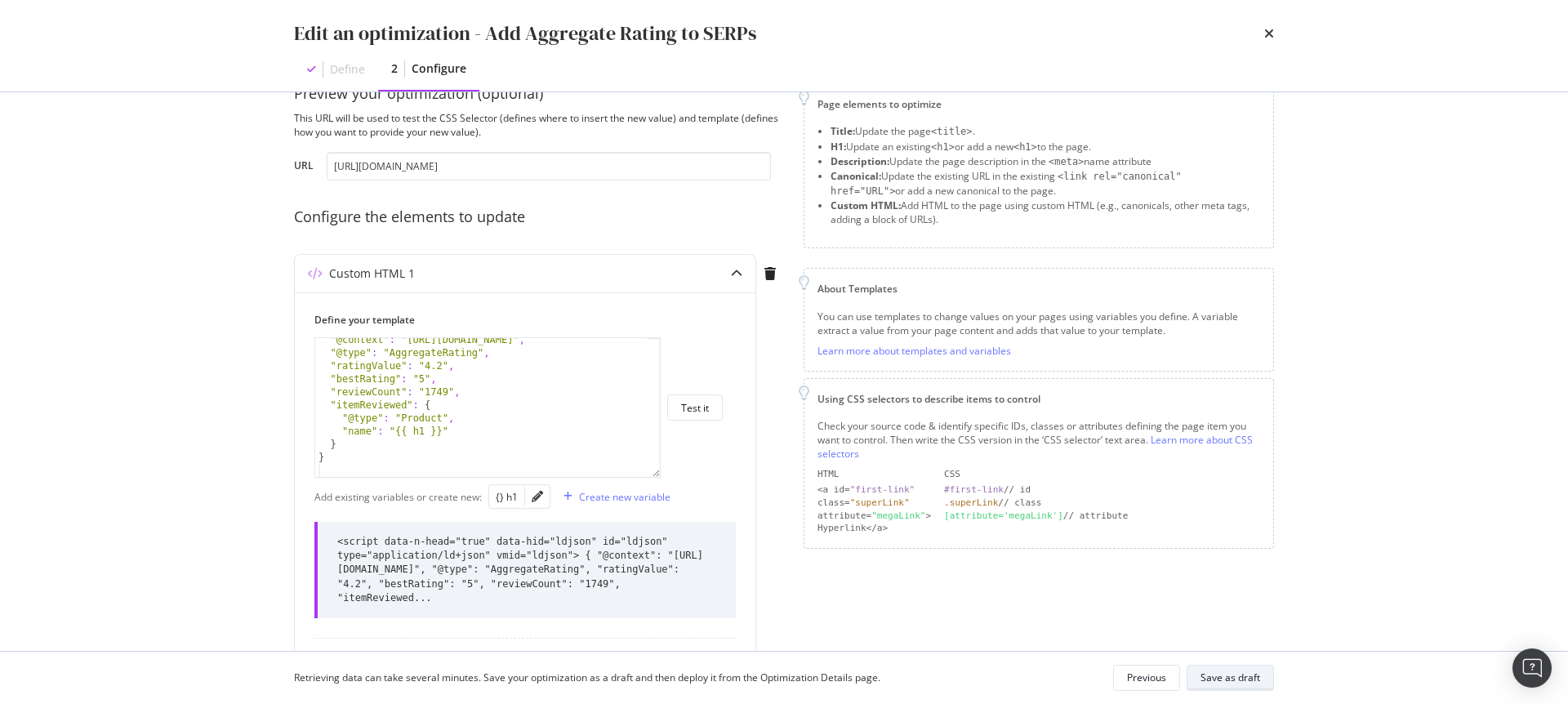
click at [1236, 674] on div "Save as draft" at bounding box center [1230, 677] width 60 height 14
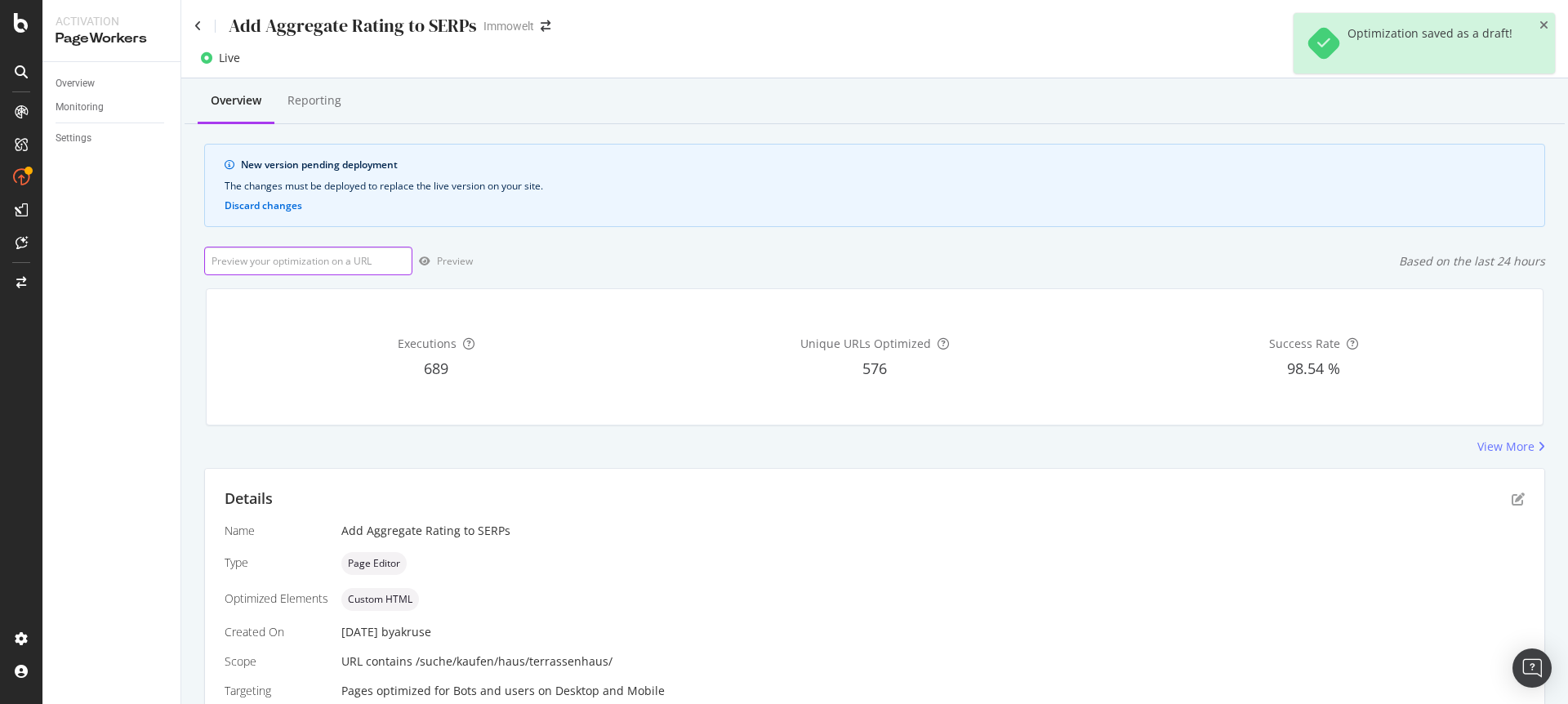
click at [255, 262] on input "url" at bounding box center [308, 261] width 209 height 29
paste input "[URL][DOMAIN_NAME]"
type input "[URL][DOMAIN_NAME]"
click at [446, 256] on div "Preview" at bounding box center [455, 261] width 36 height 14
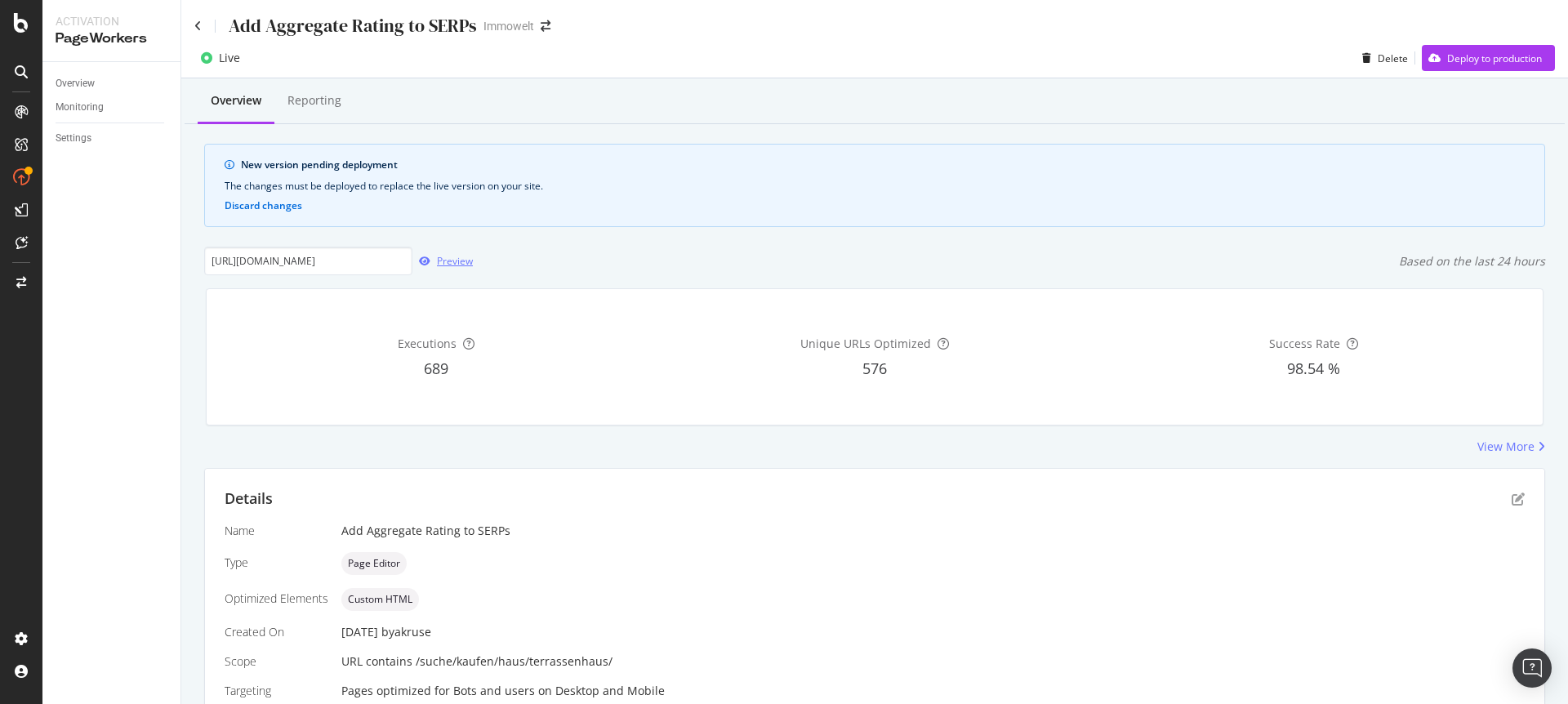
scroll to position [0, 0]
click at [1466, 64] on div "Deploy to production" at bounding box center [1494, 58] width 94 height 14
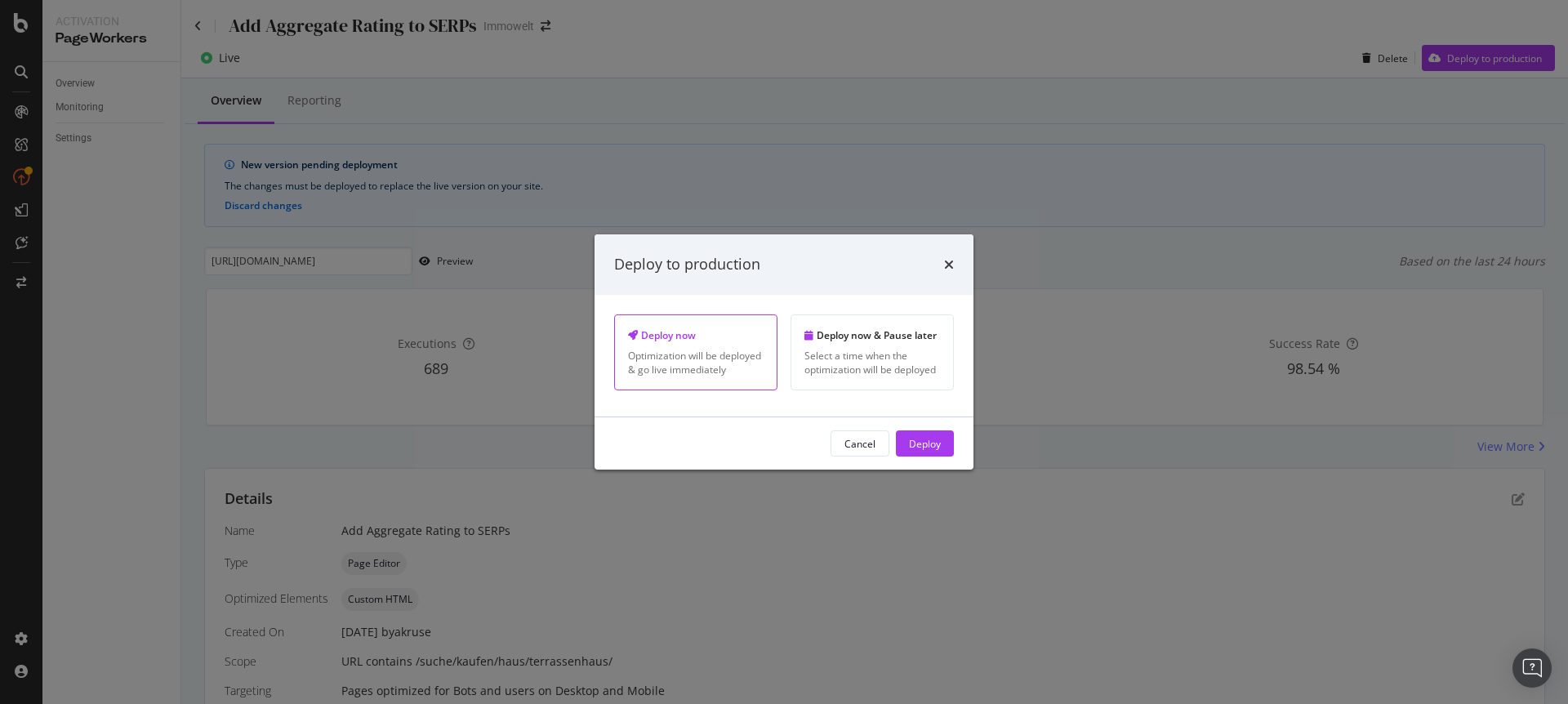
click at [916, 457] on div "Cancel Deploy" at bounding box center [784, 443] width 379 height 52
click at [923, 446] on div "Deploy" at bounding box center [924, 443] width 31 height 14
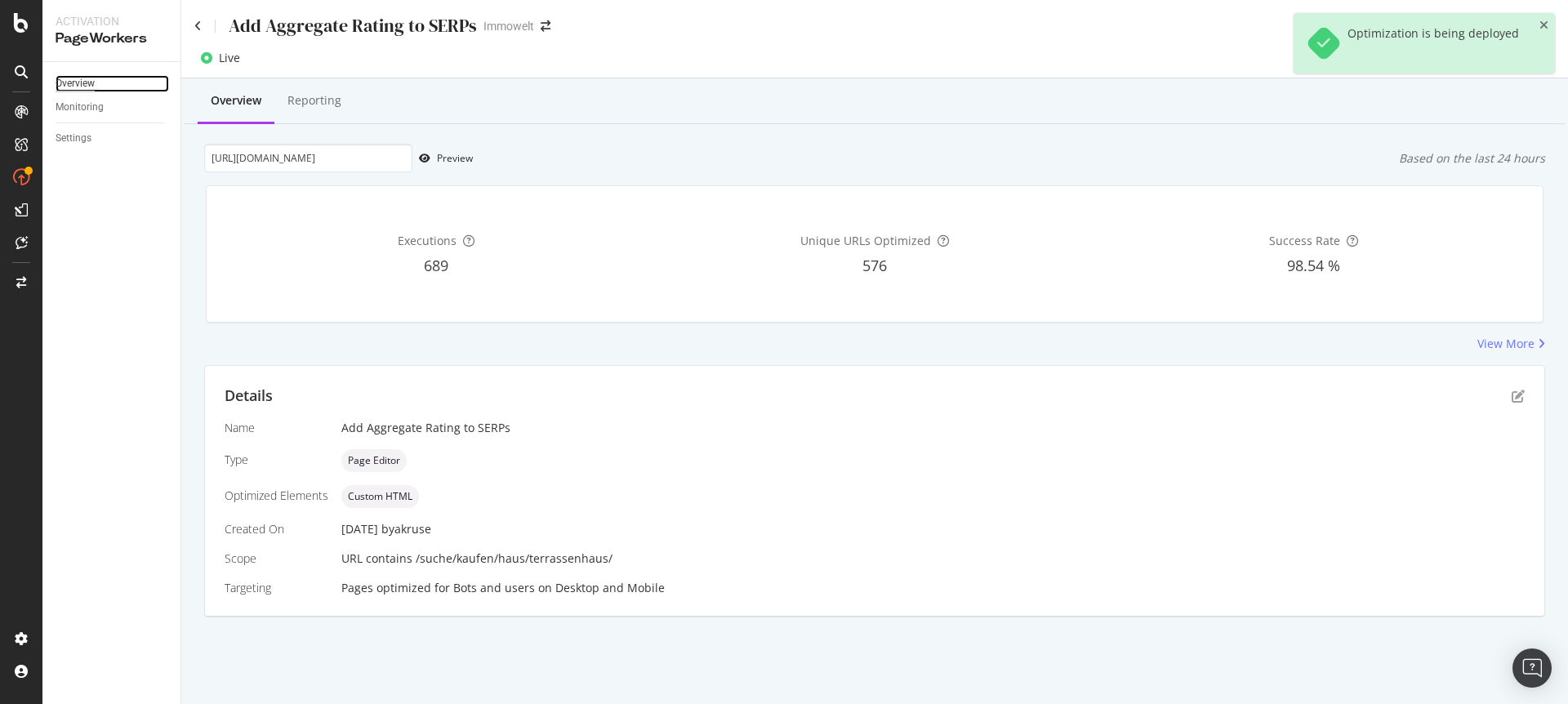
click at [86, 84] on div "Overview" at bounding box center [74, 84] width 39 height 17
